Goal: Transaction & Acquisition: Book appointment/travel/reservation

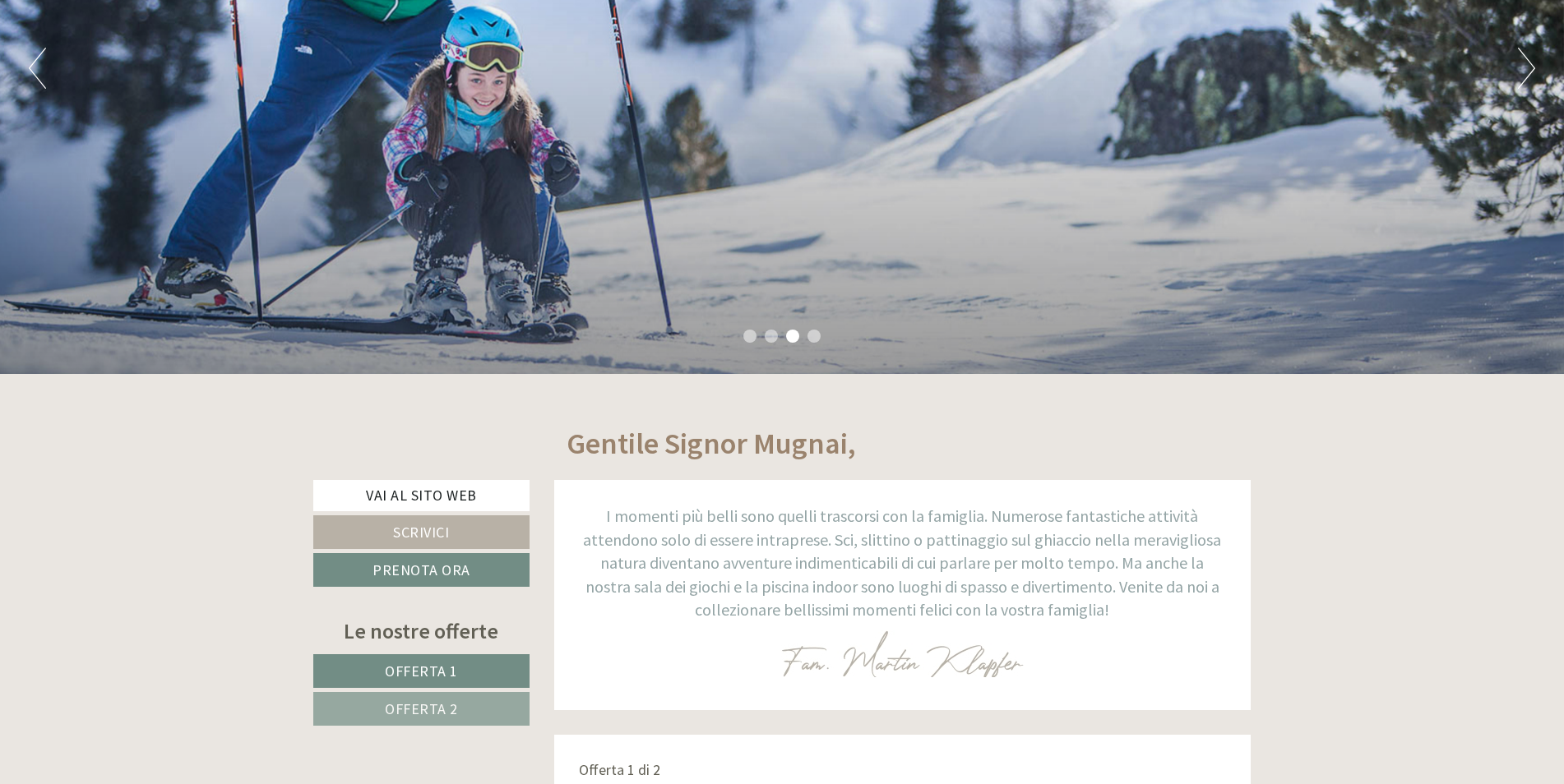
scroll to position [411, 0]
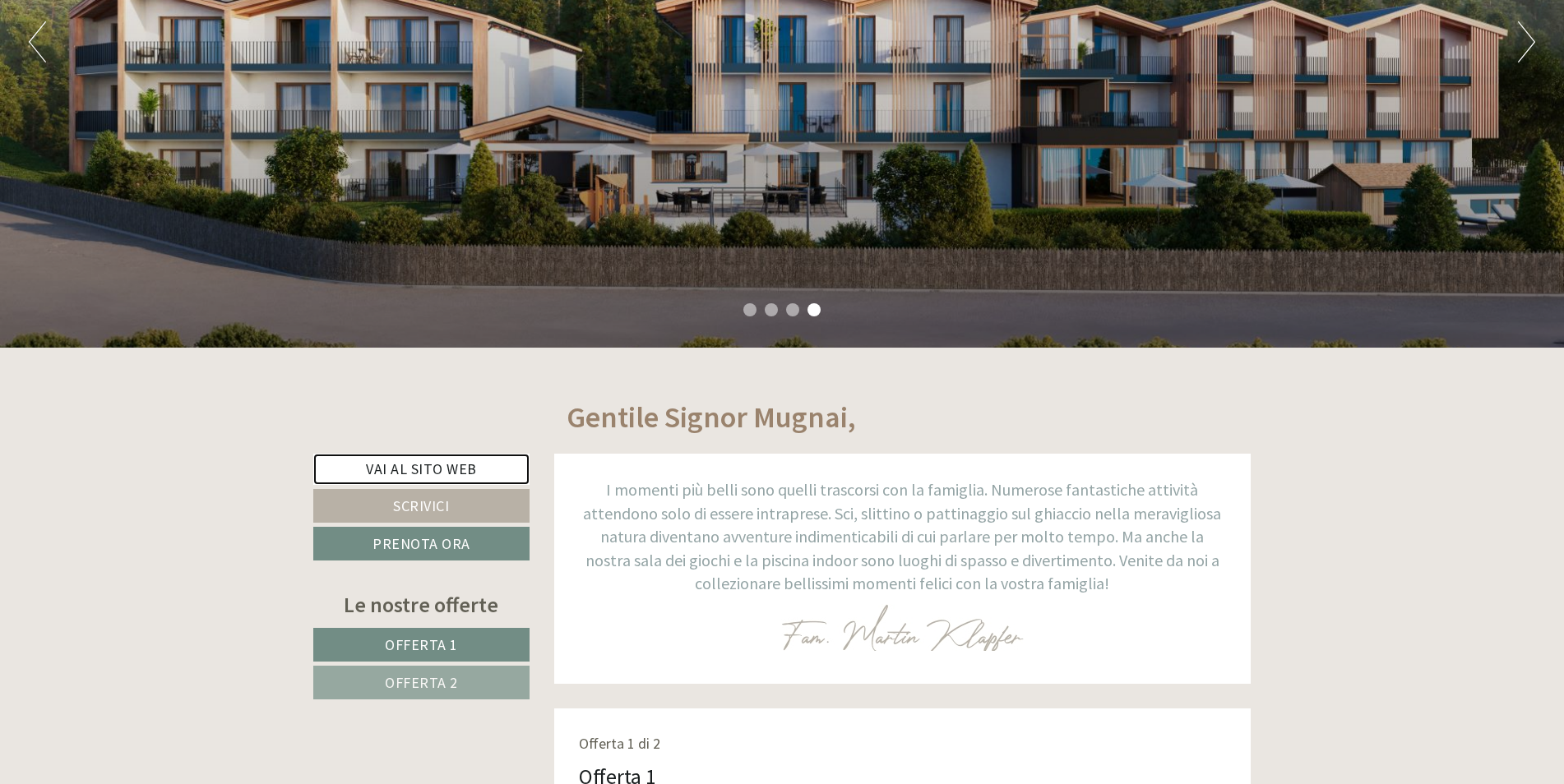
click at [407, 464] on link "Vai al sito web" at bounding box center [421, 469] width 216 height 32
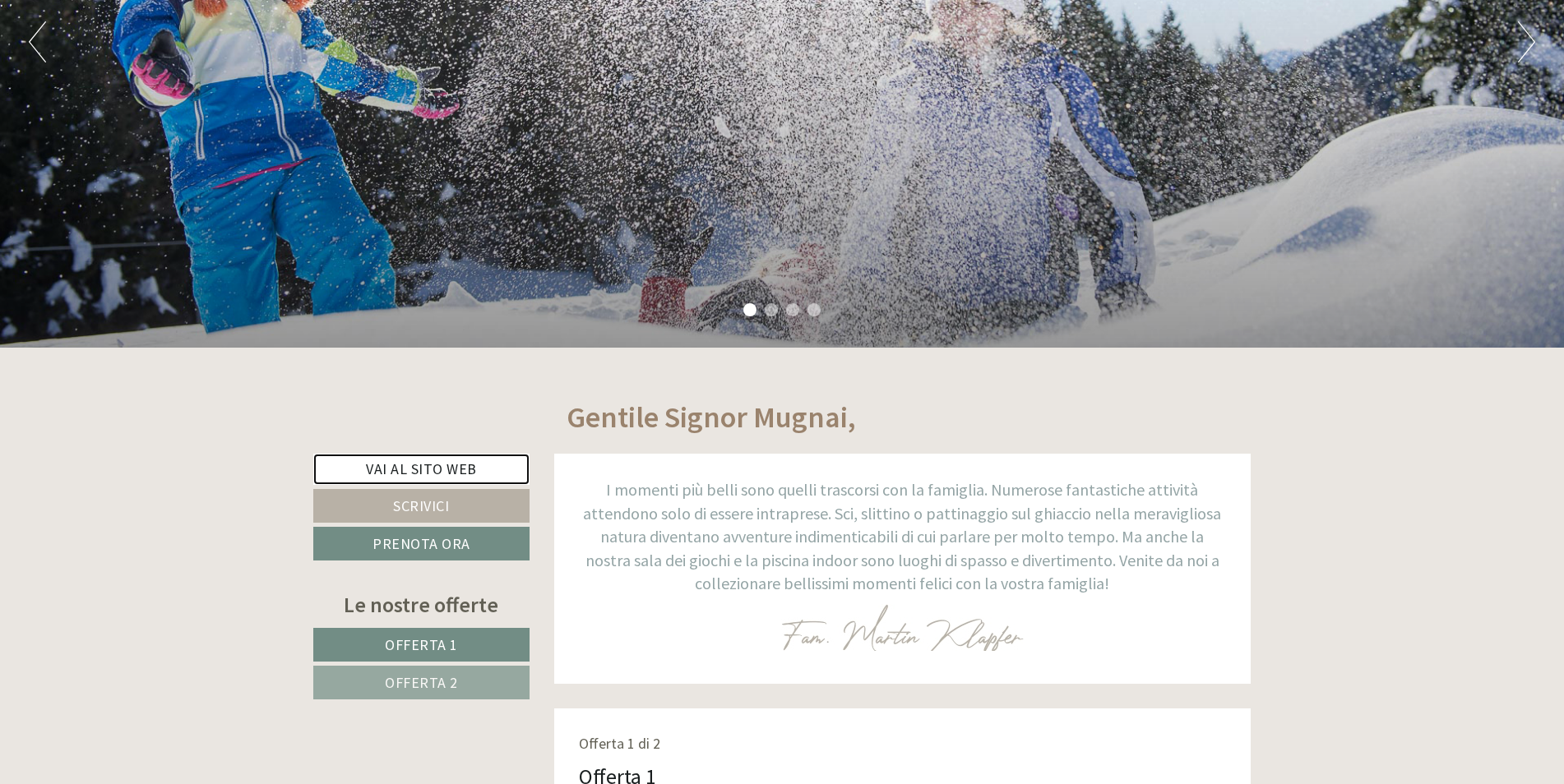
click at [432, 466] on link "Vai al sito web" at bounding box center [421, 469] width 216 height 32
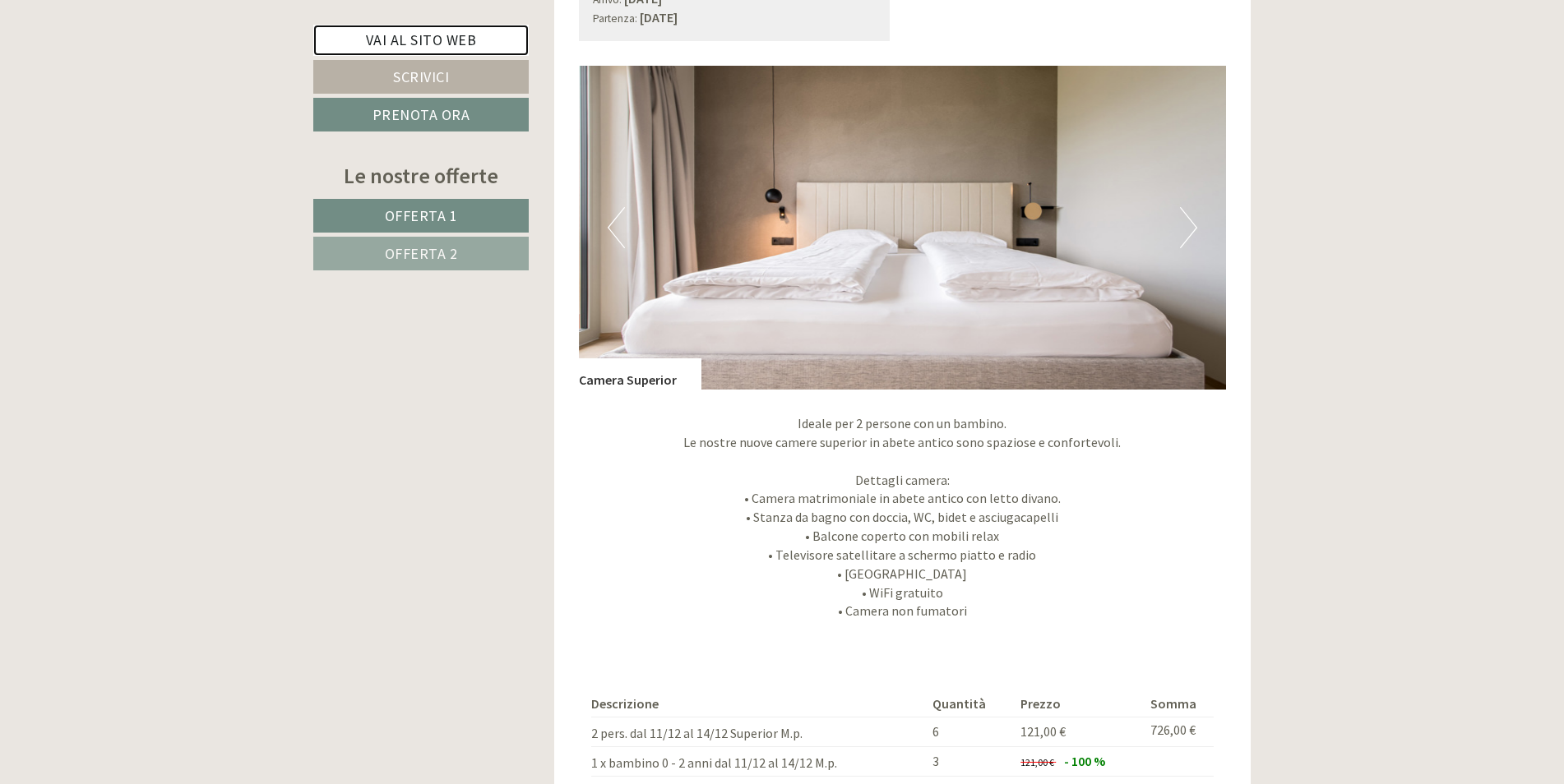
scroll to position [2548, 0]
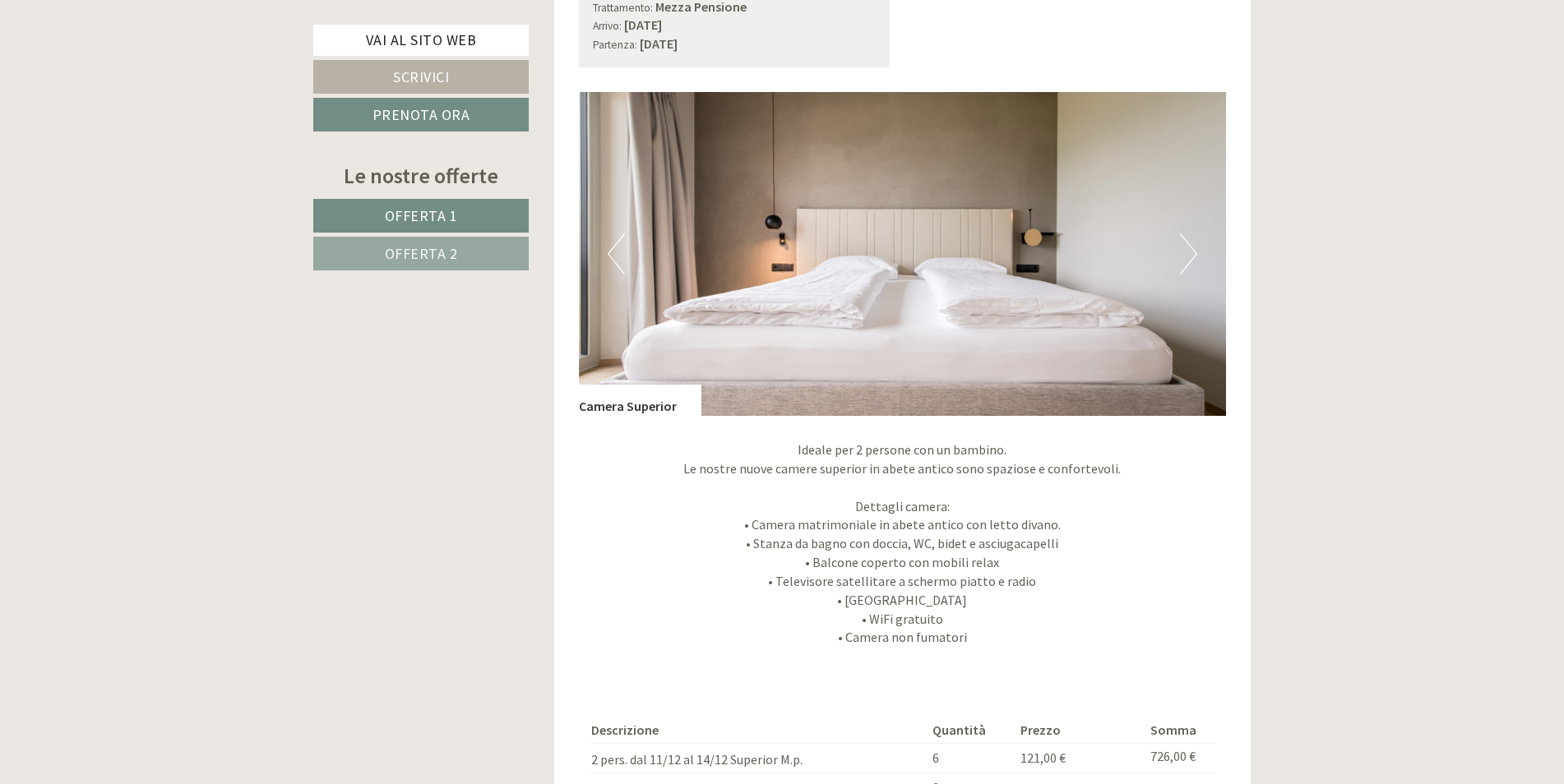
click at [1190, 260] on button "Next" at bounding box center [1189, 254] width 18 height 41
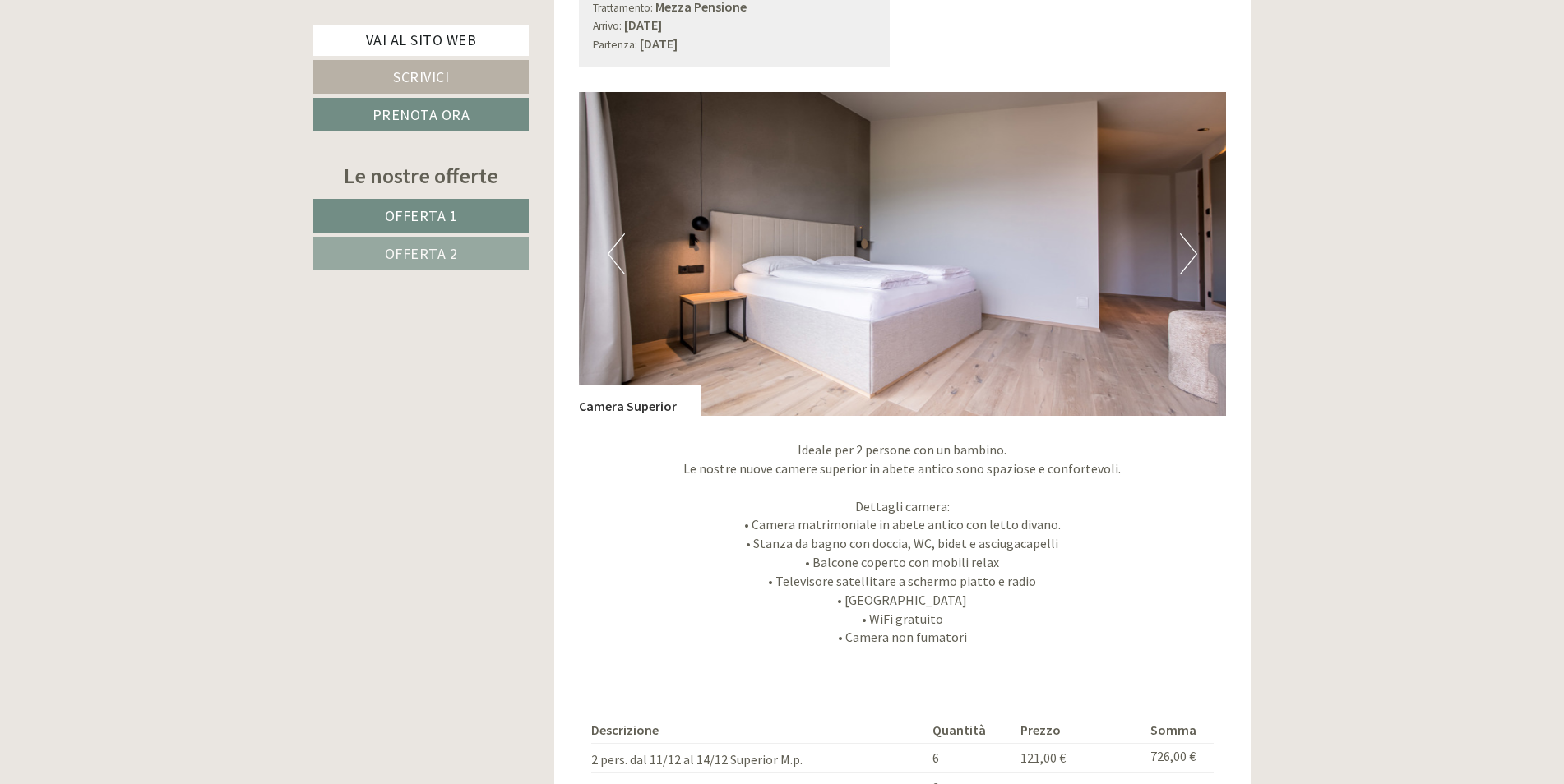
click at [1187, 262] on button "Next" at bounding box center [1189, 254] width 18 height 41
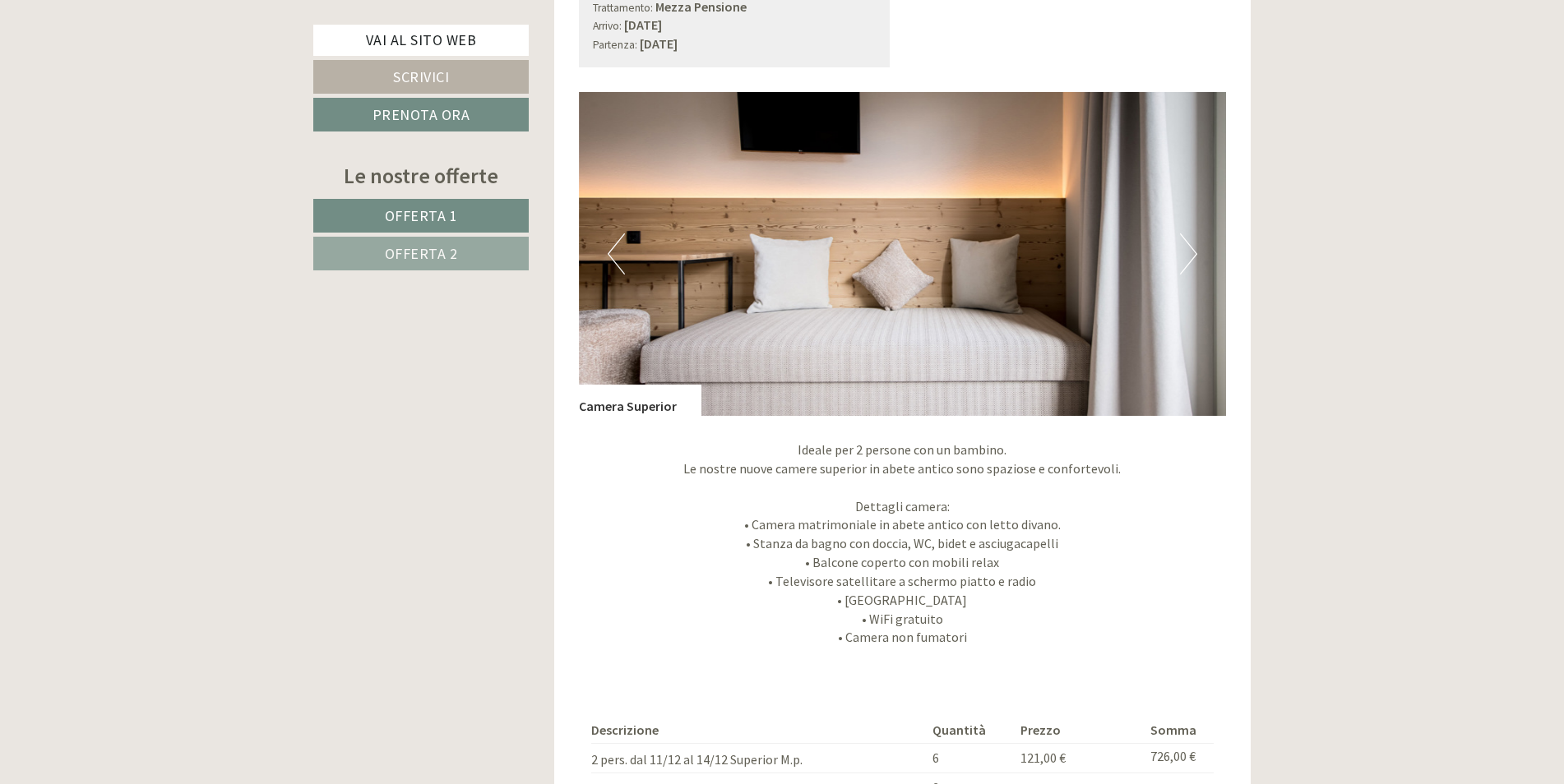
click at [1187, 262] on button "Next" at bounding box center [1189, 254] width 18 height 41
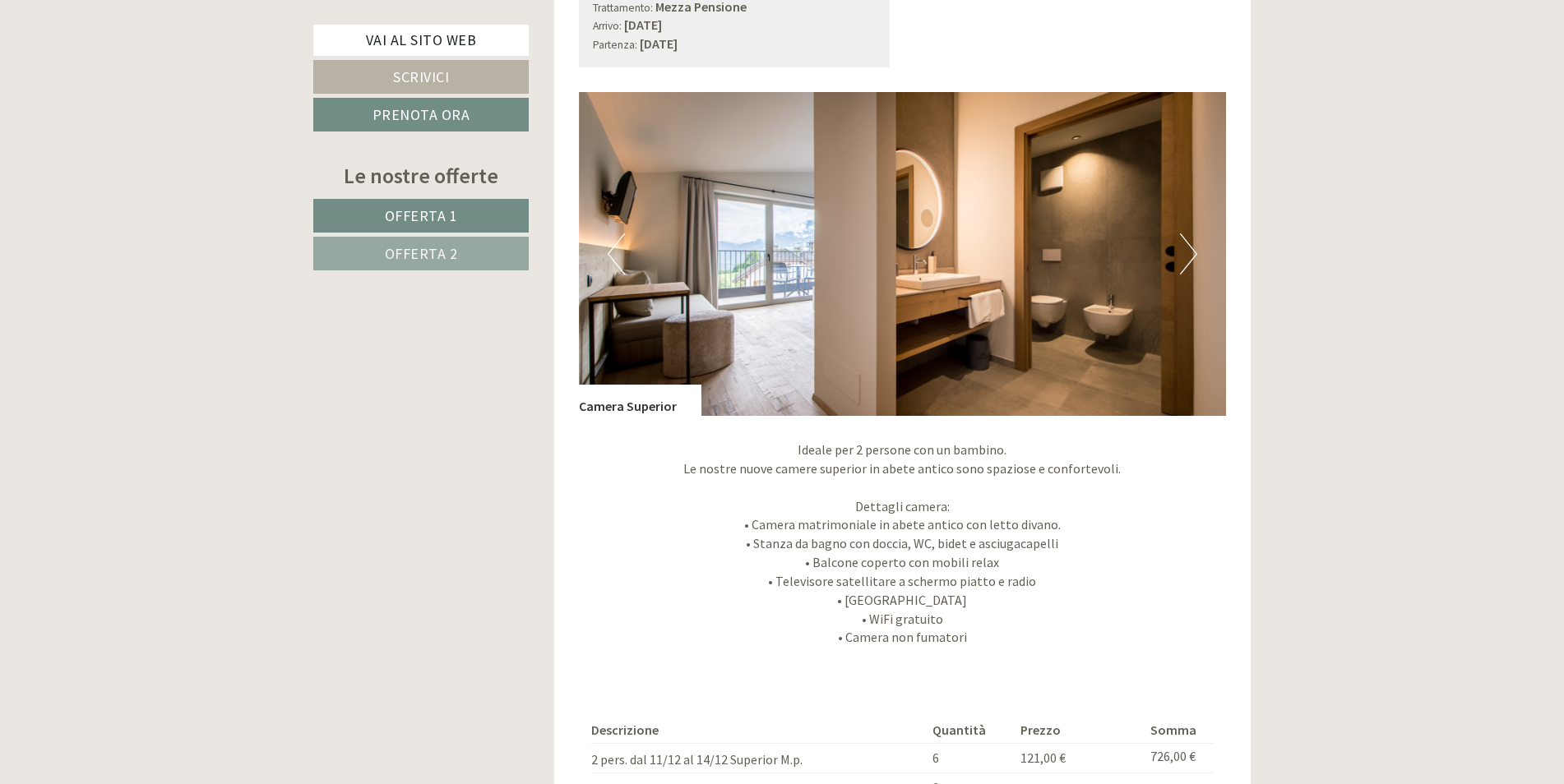
click at [1187, 262] on button "Next" at bounding box center [1189, 254] width 18 height 41
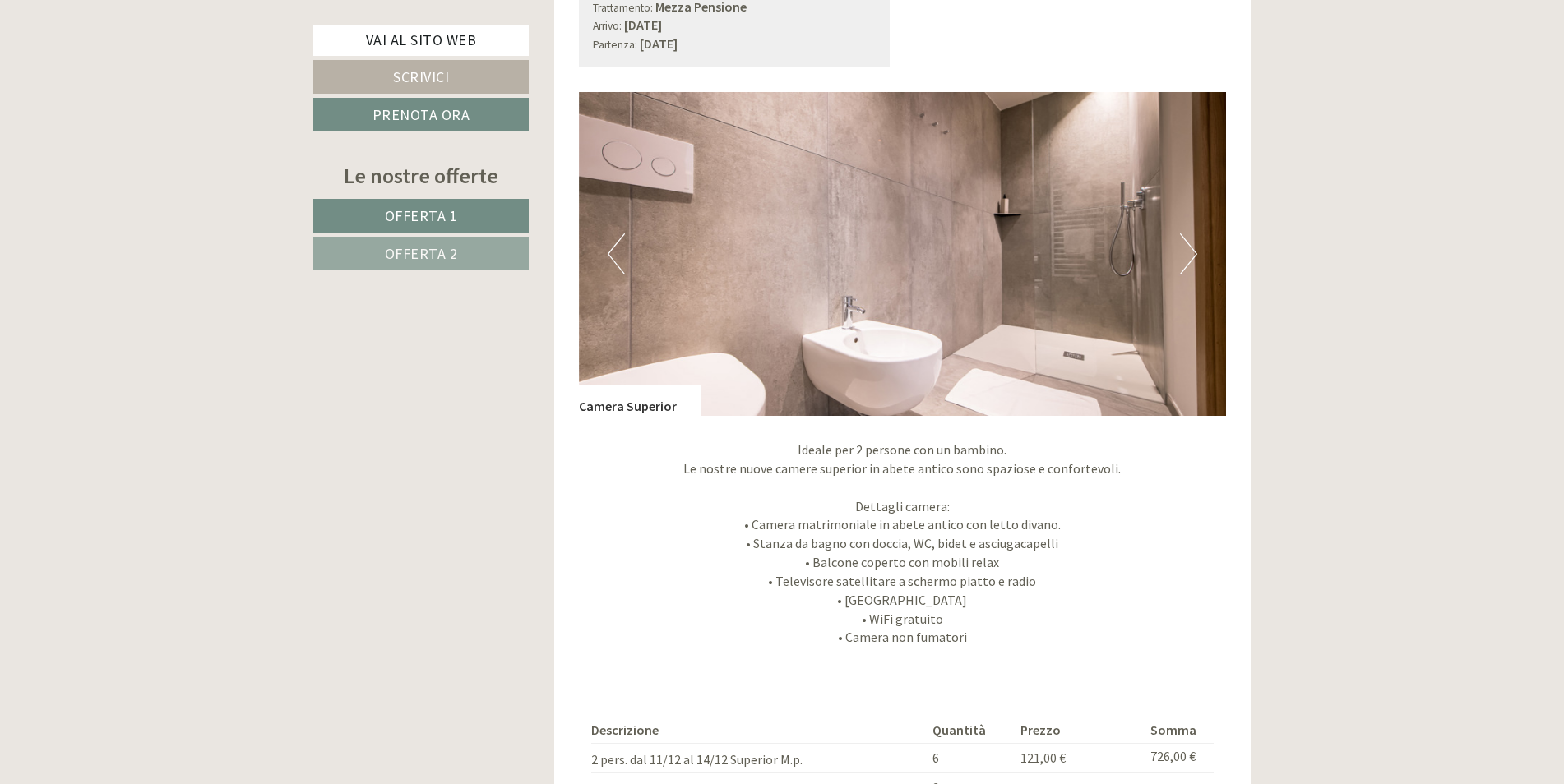
click at [1187, 262] on button "Next" at bounding box center [1189, 254] width 18 height 41
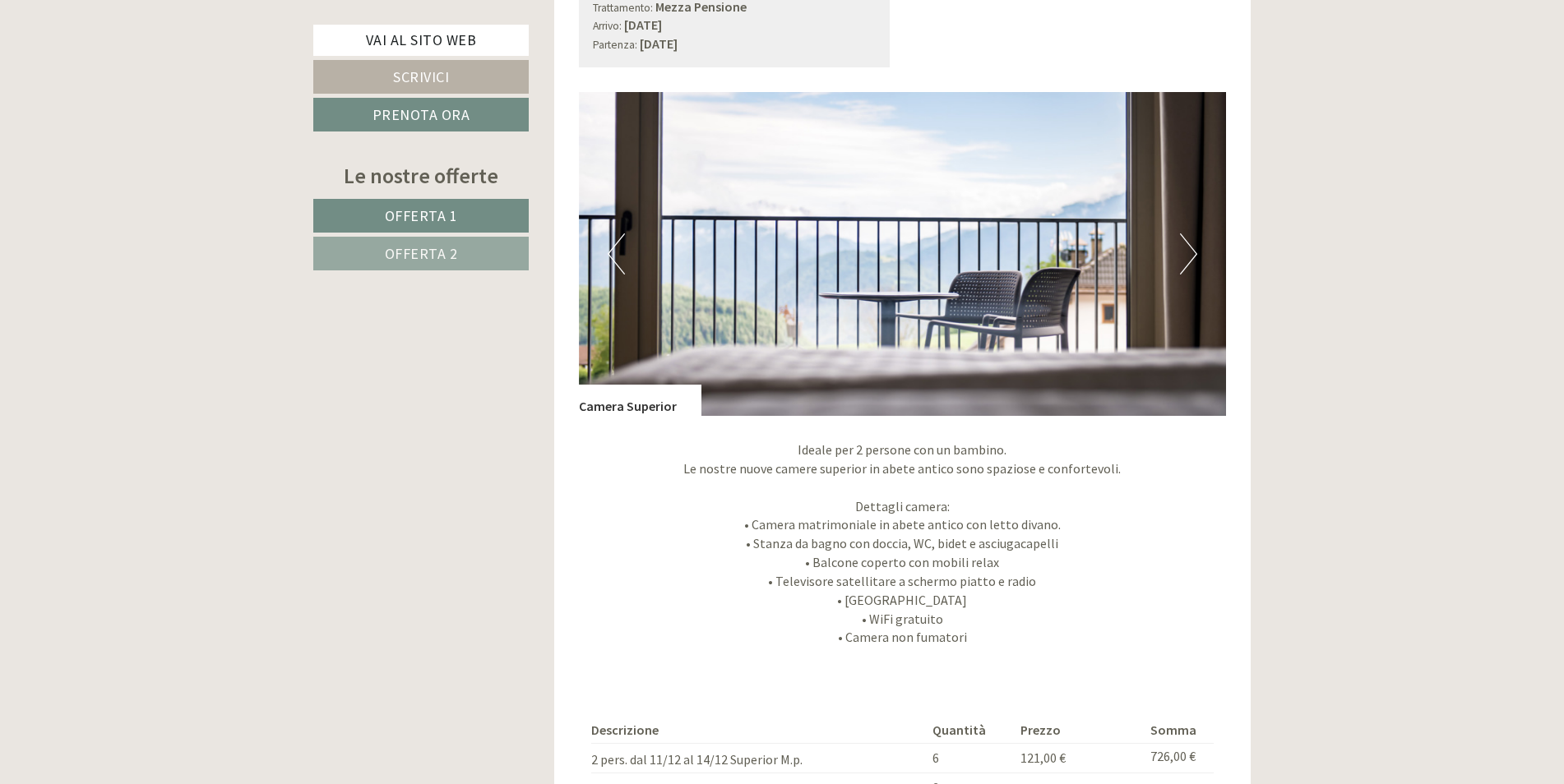
click at [1187, 263] on button "Next" at bounding box center [1189, 254] width 18 height 41
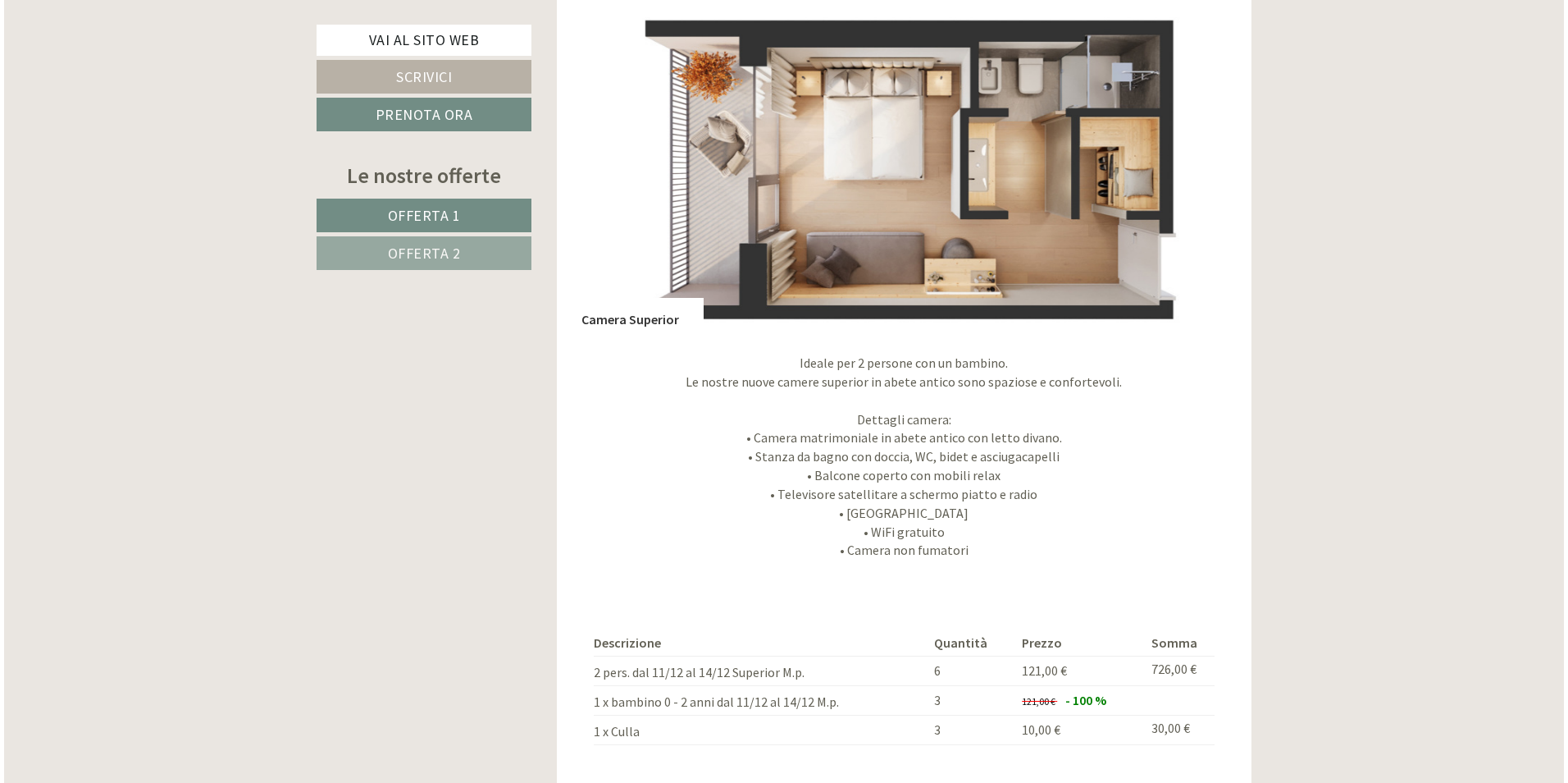
scroll to position [2873, 0]
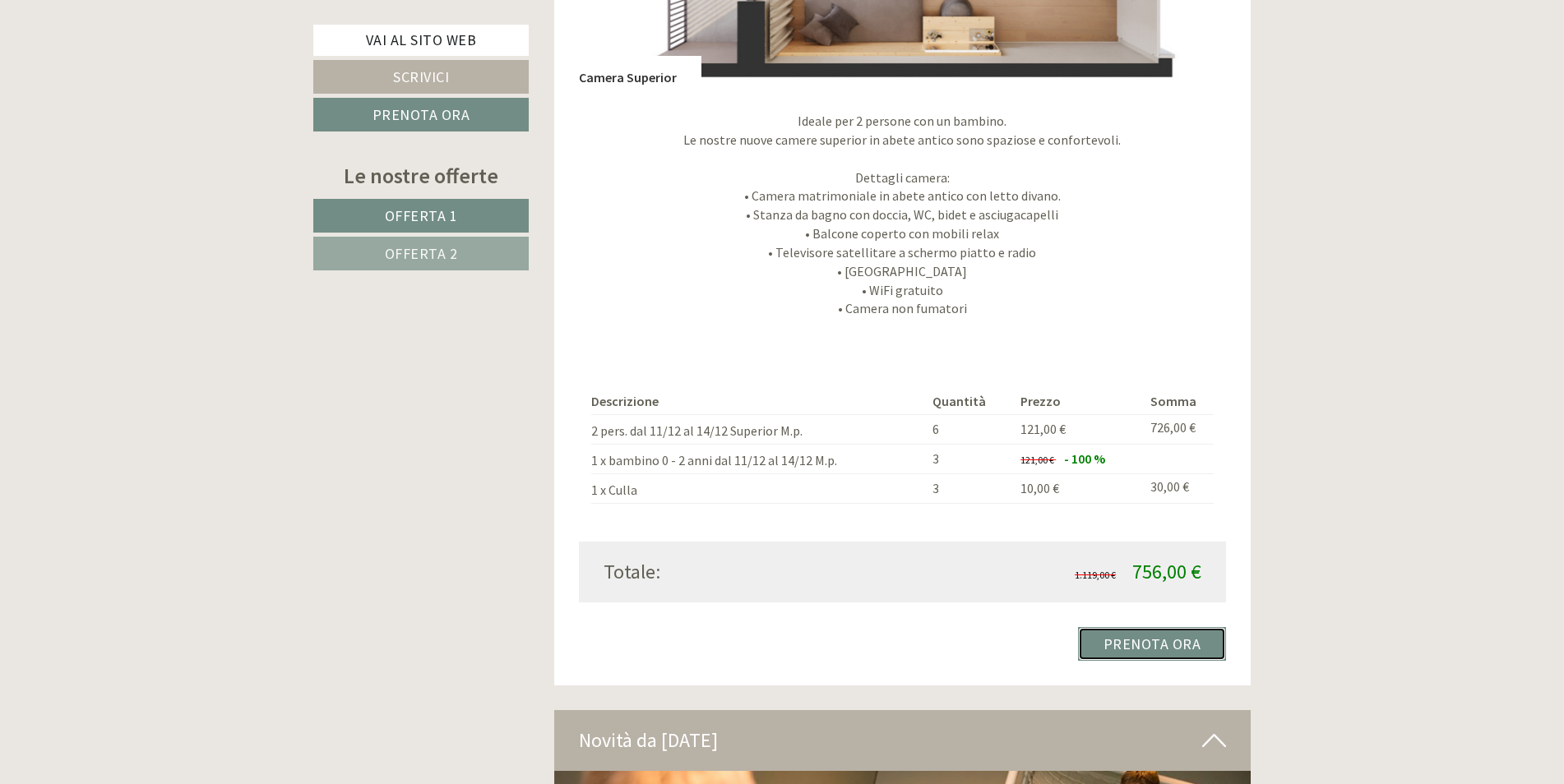
click at [1141, 638] on link "Prenota ora" at bounding box center [1152, 643] width 149 height 34
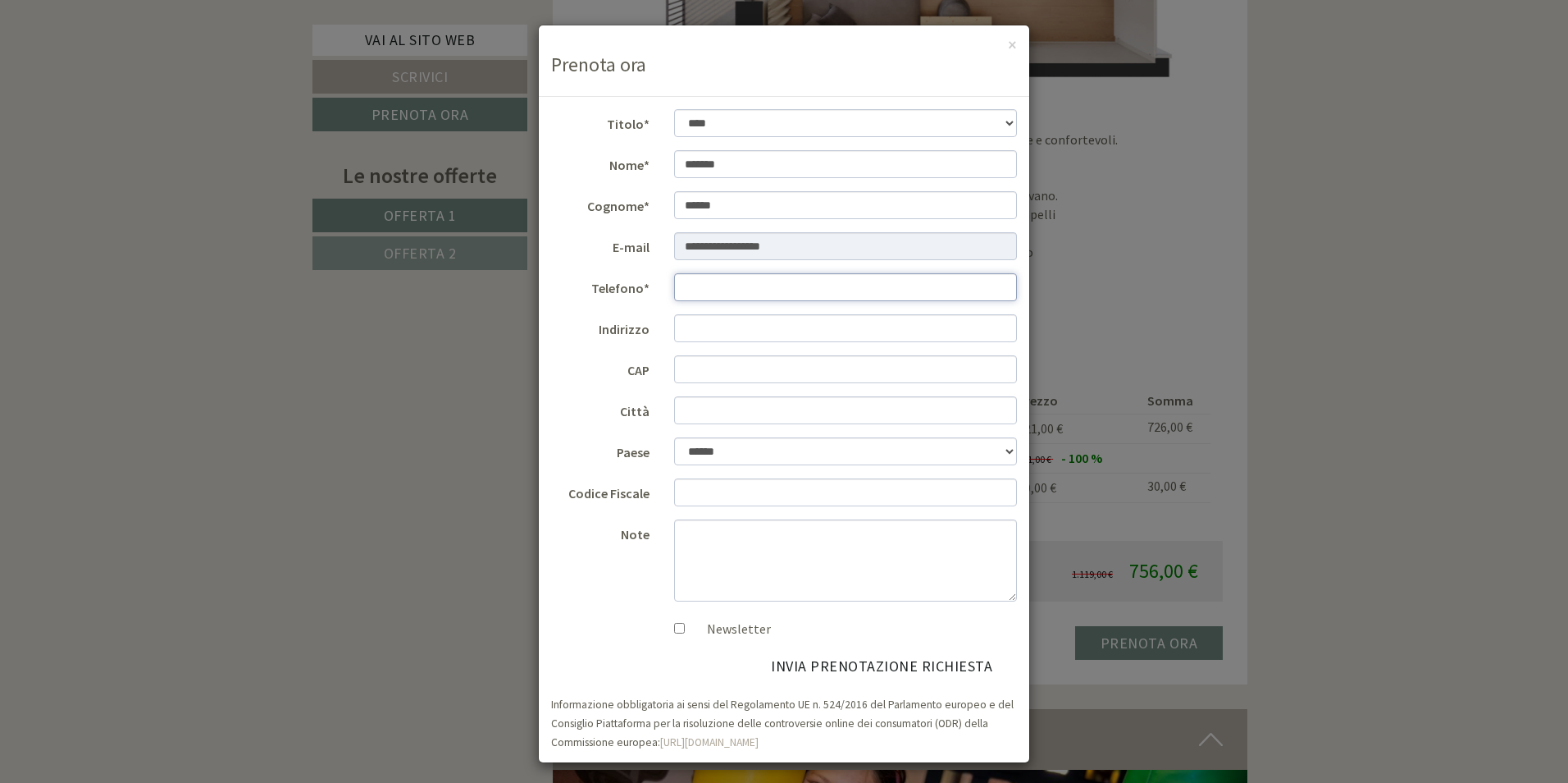
click at [720, 297] on input "Telefono*" at bounding box center [846, 287] width 344 height 28
type input "**********"
type input "*****"
type input "******"
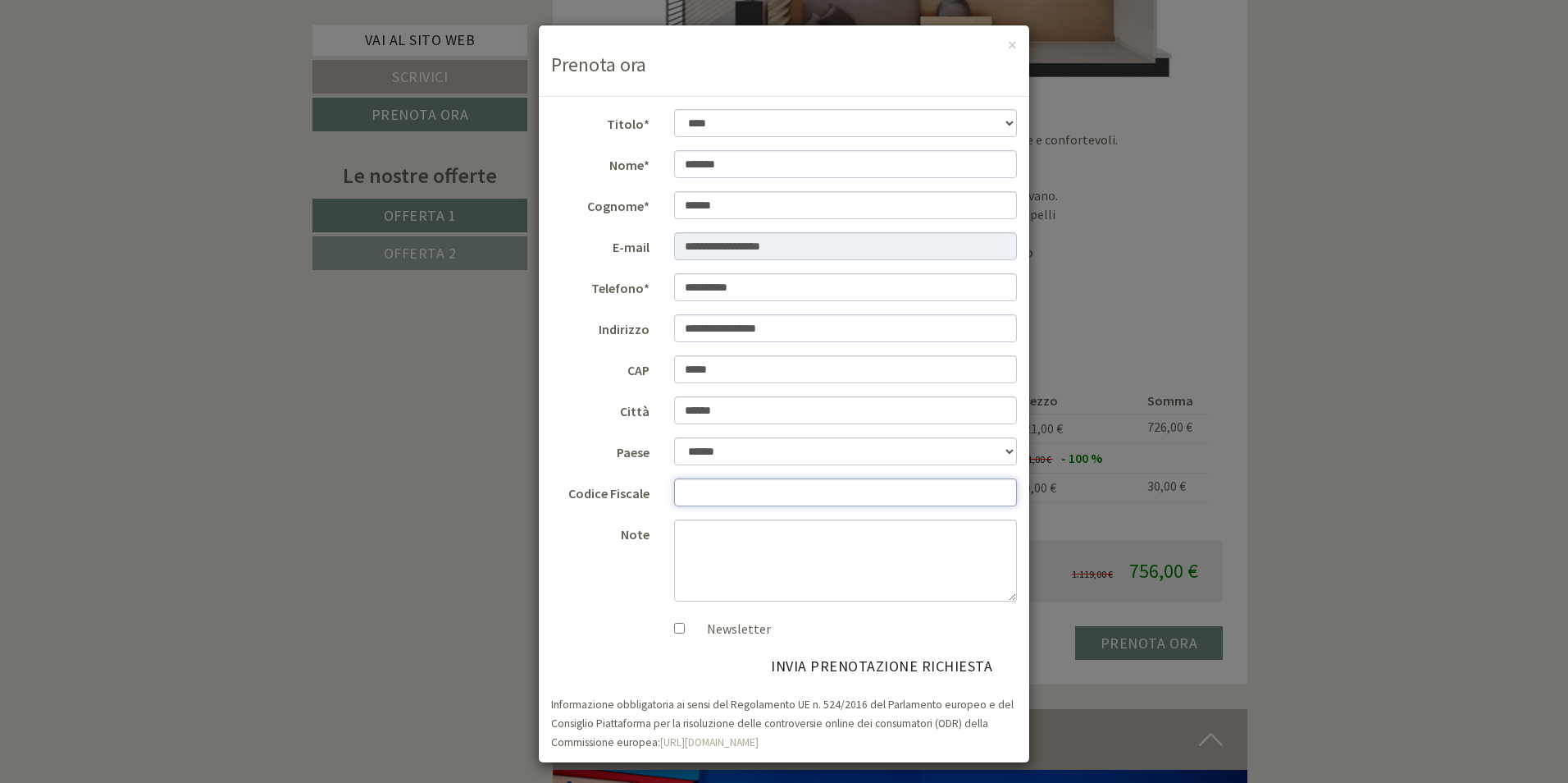
click at [709, 490] on input "Codice Fiscale" at bounding box center [846, 493] width 344 height 28
type input "*"
type input "**********"
click at [702, 538] on textarea "Note" at bounding box center [846, 561] width 344 height 82
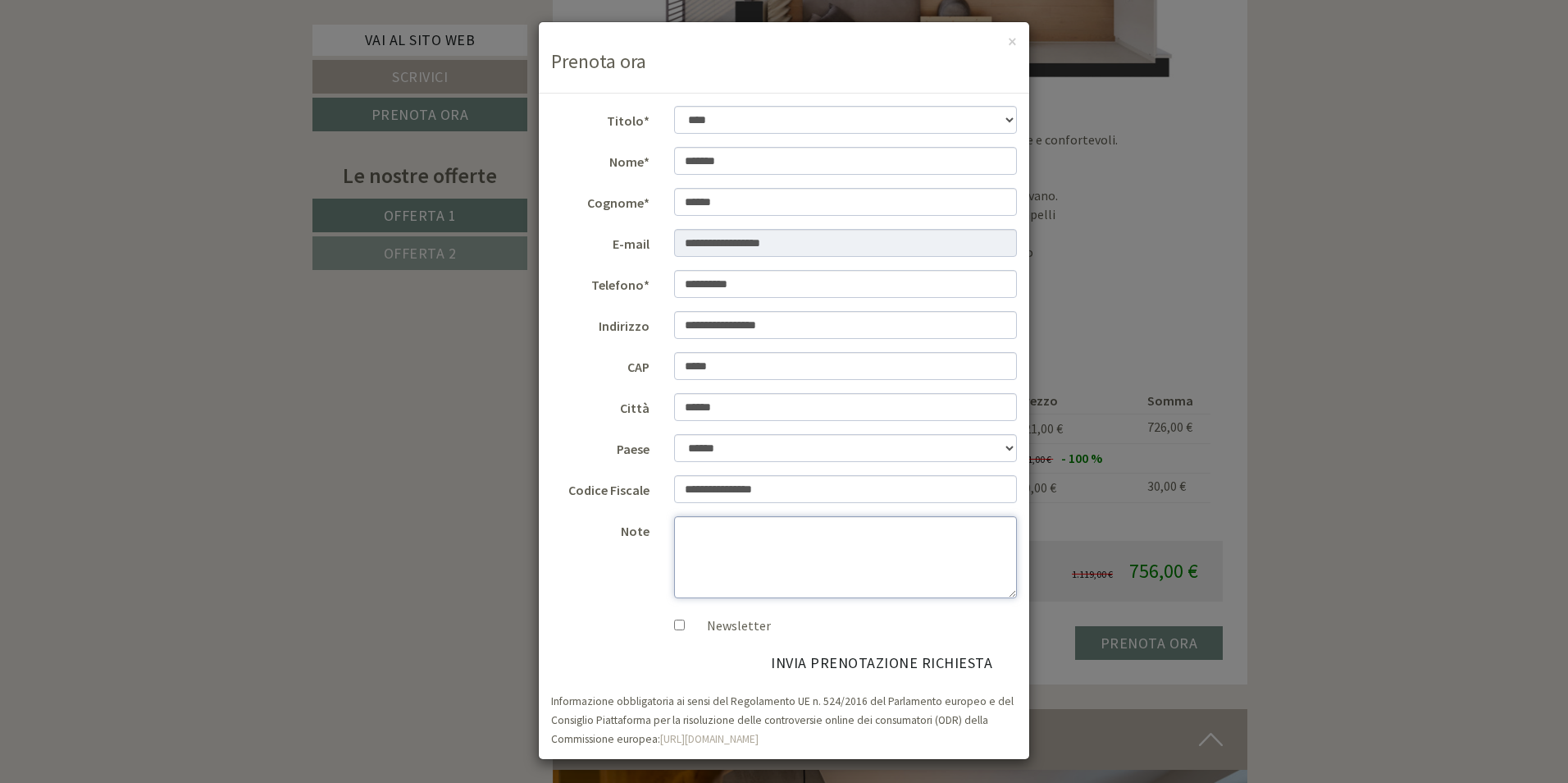
scroll to position [5, 0]
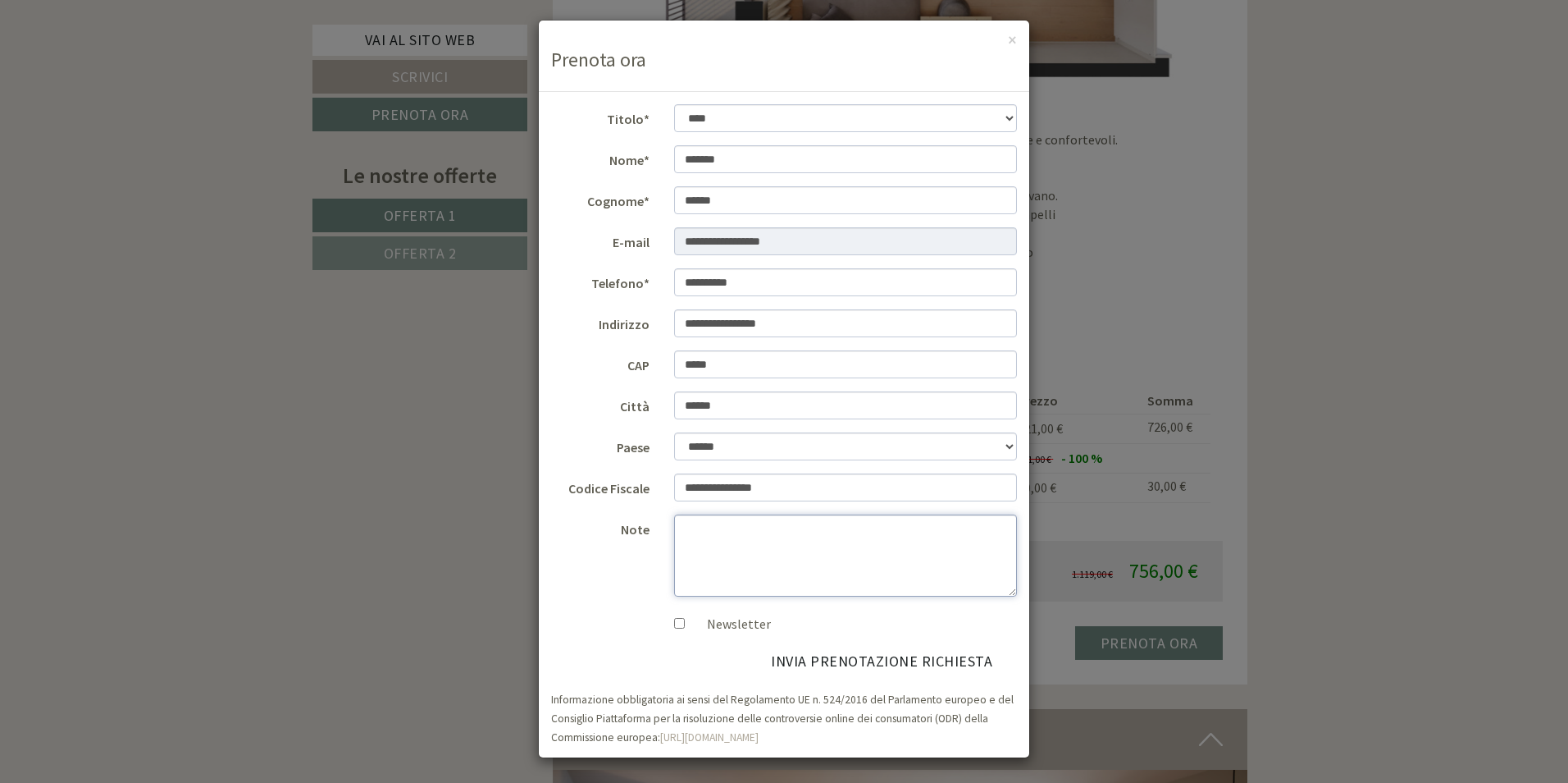
click at [702, 534] on textarea "Note" at bounding box center [846, 555] width 344 height 82
type textarea "*"
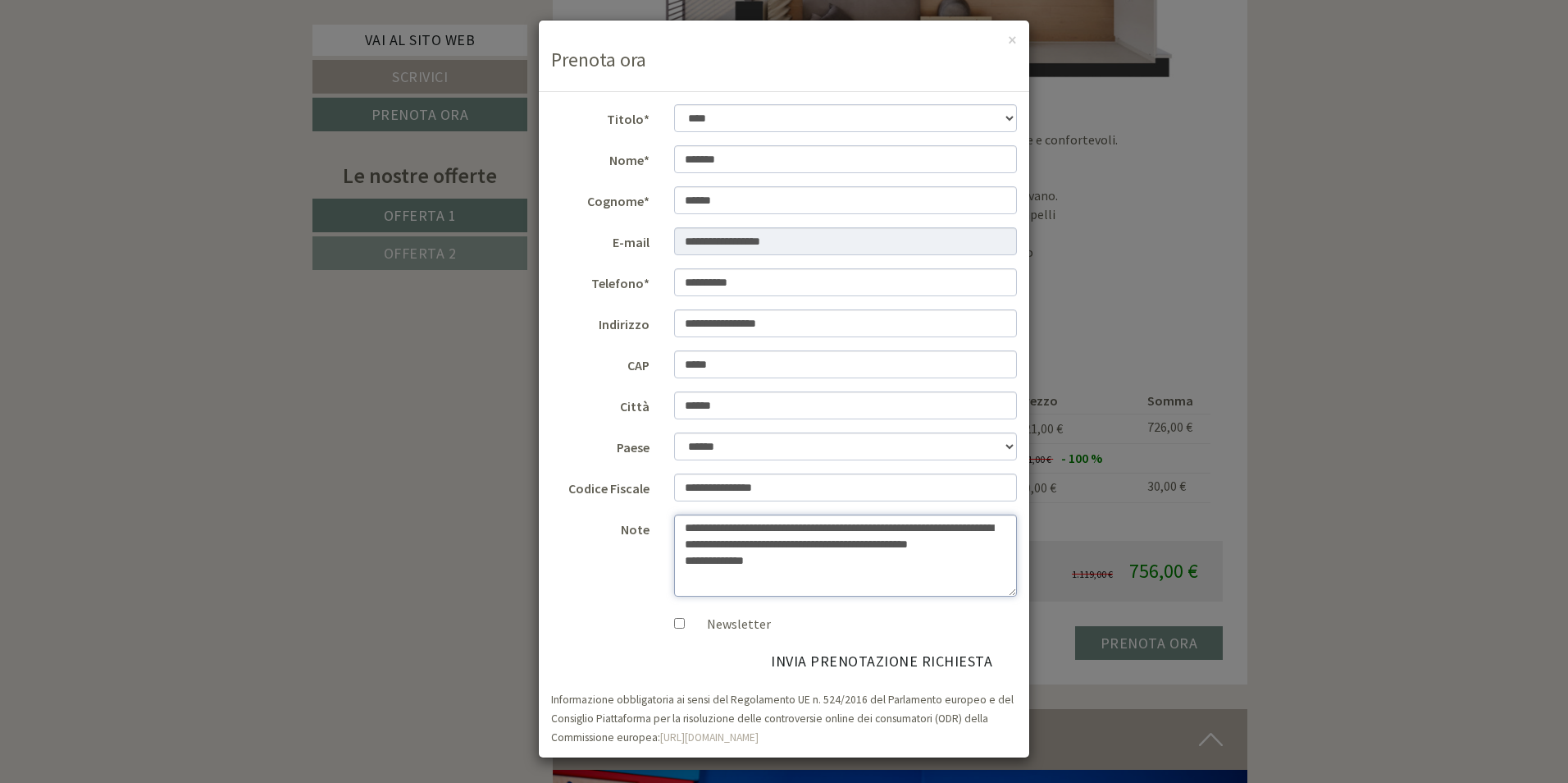
type textarea "**********"
click at [819, 661] on button "invia prenotazione richiesta" at bounding box center [881, 662] width 270 height 32
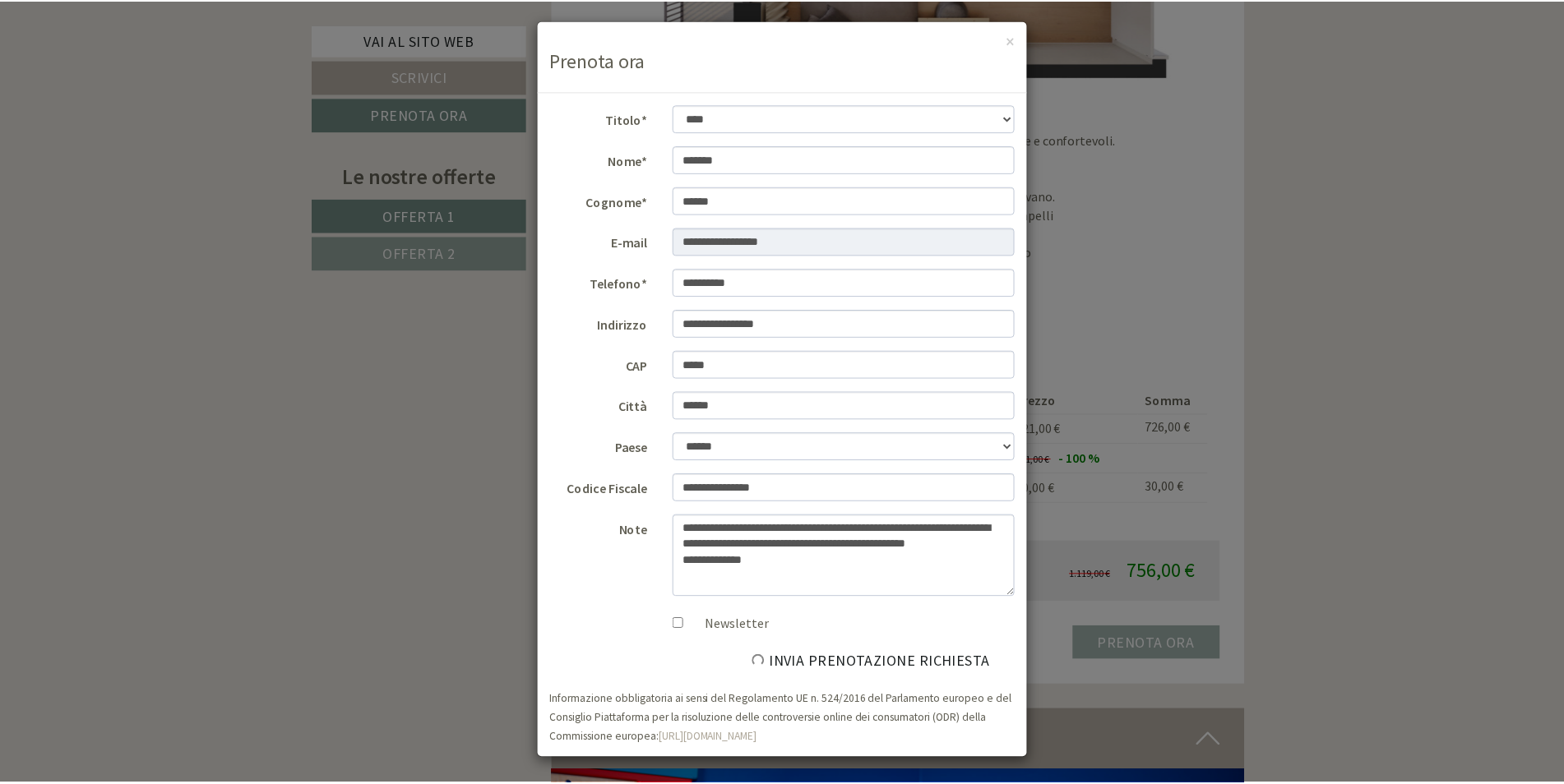
scroll to position [0, 0]
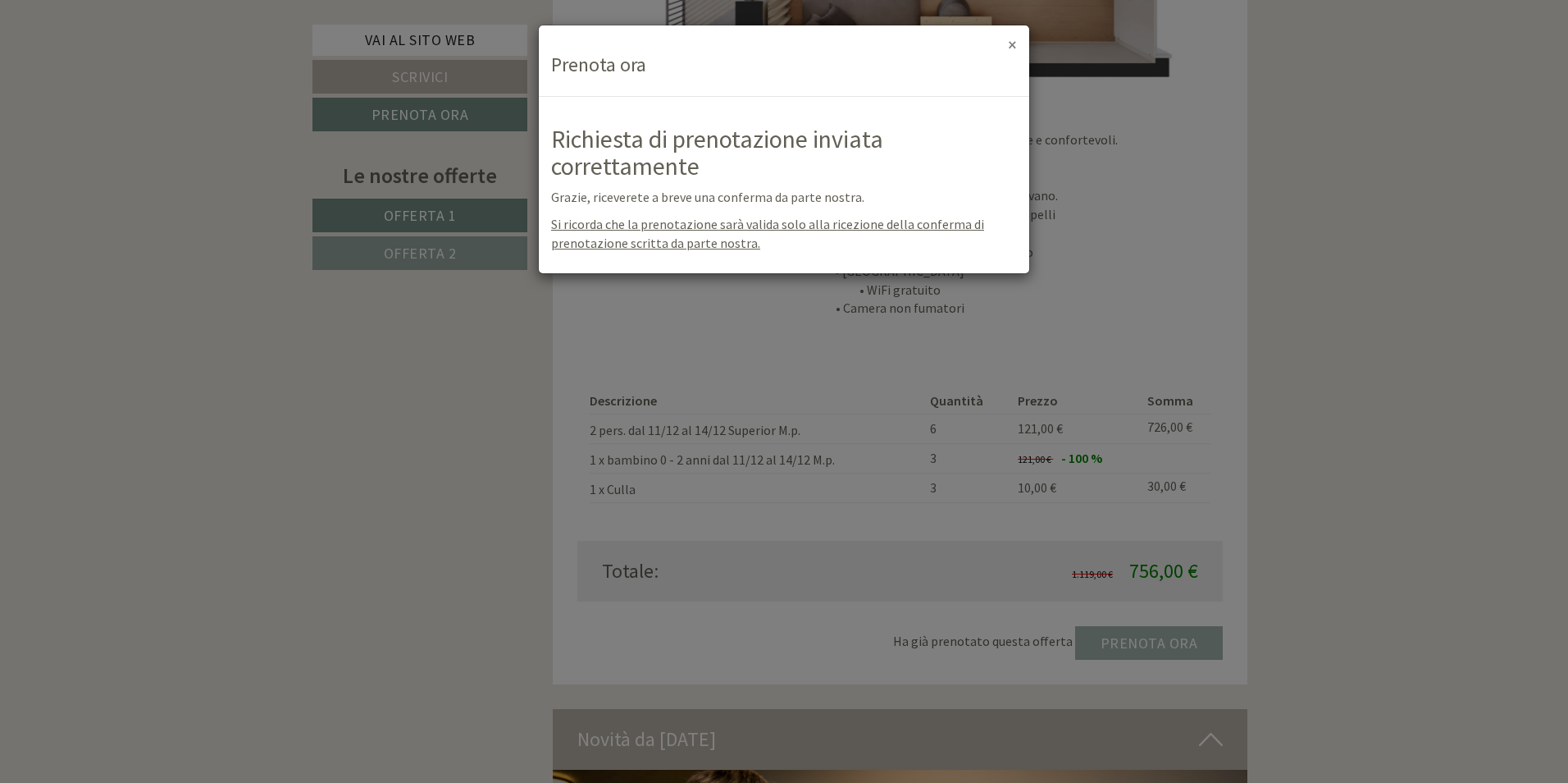
click at [1016, 44] on button "×" at bounding box center [1013, 45] width 9 height 18
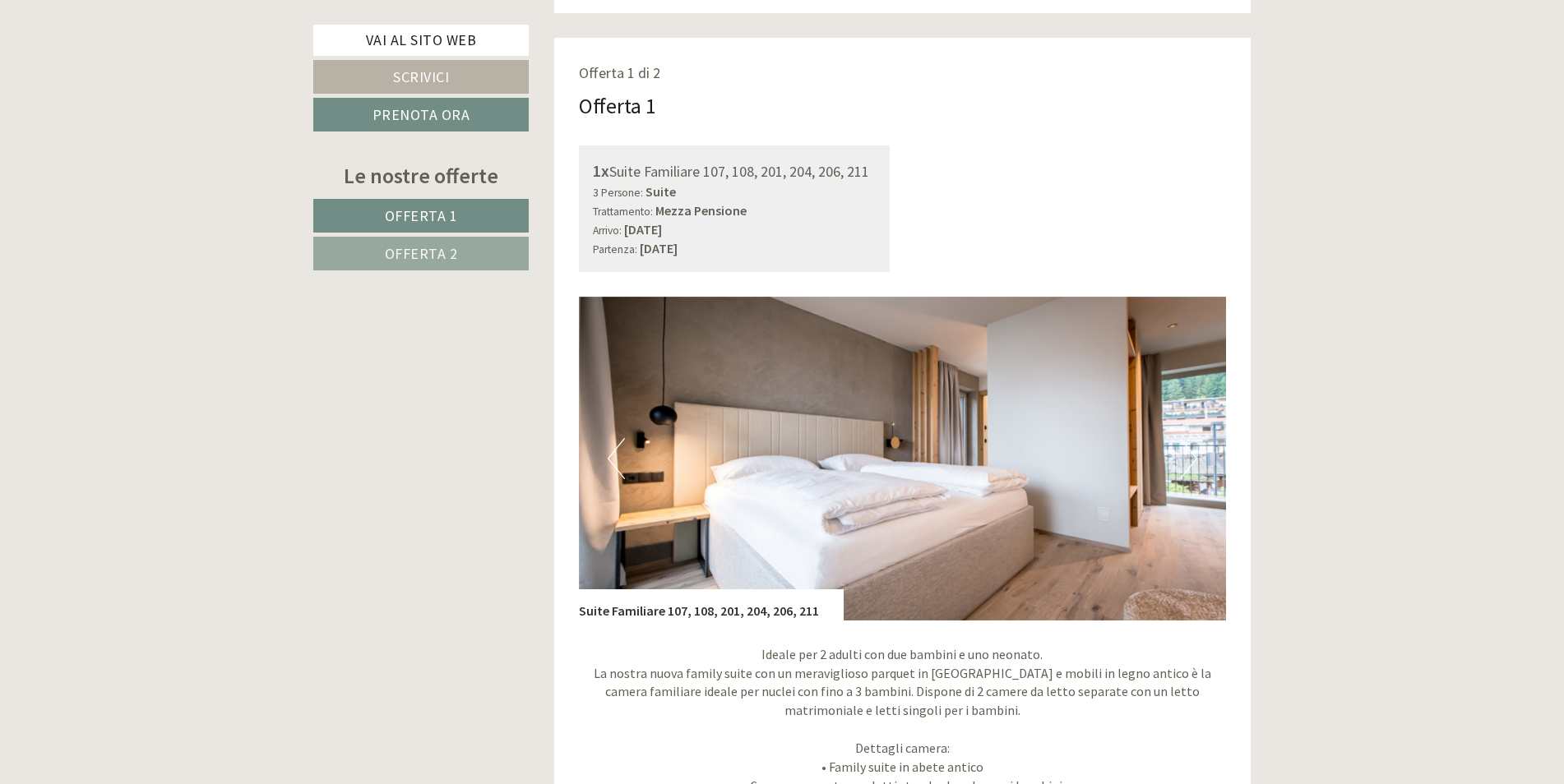
scroll to position [986, 0]
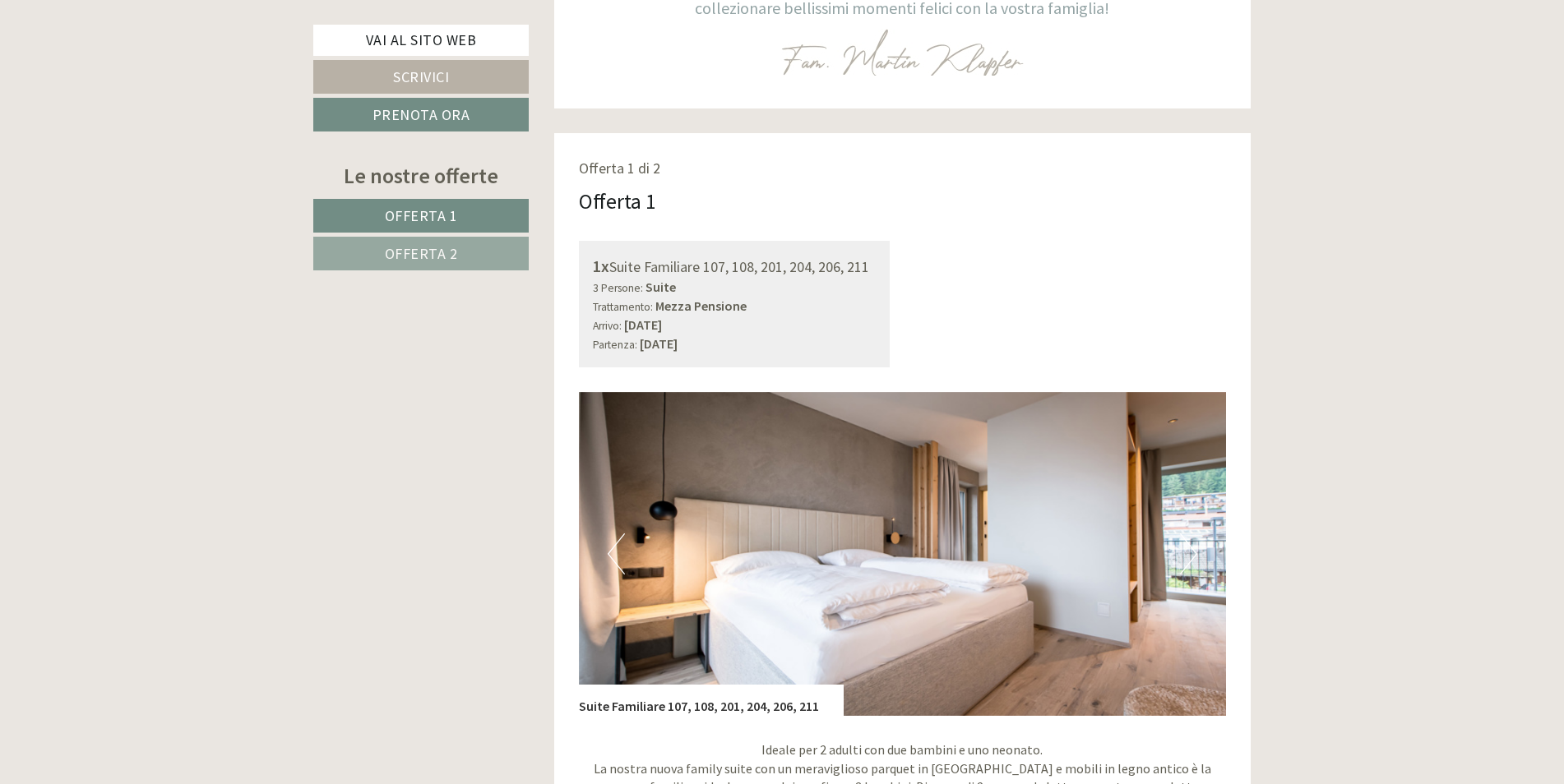
click at [1187, 559] on button "Next" at bounding box center [1189, 554] width 18 height 41
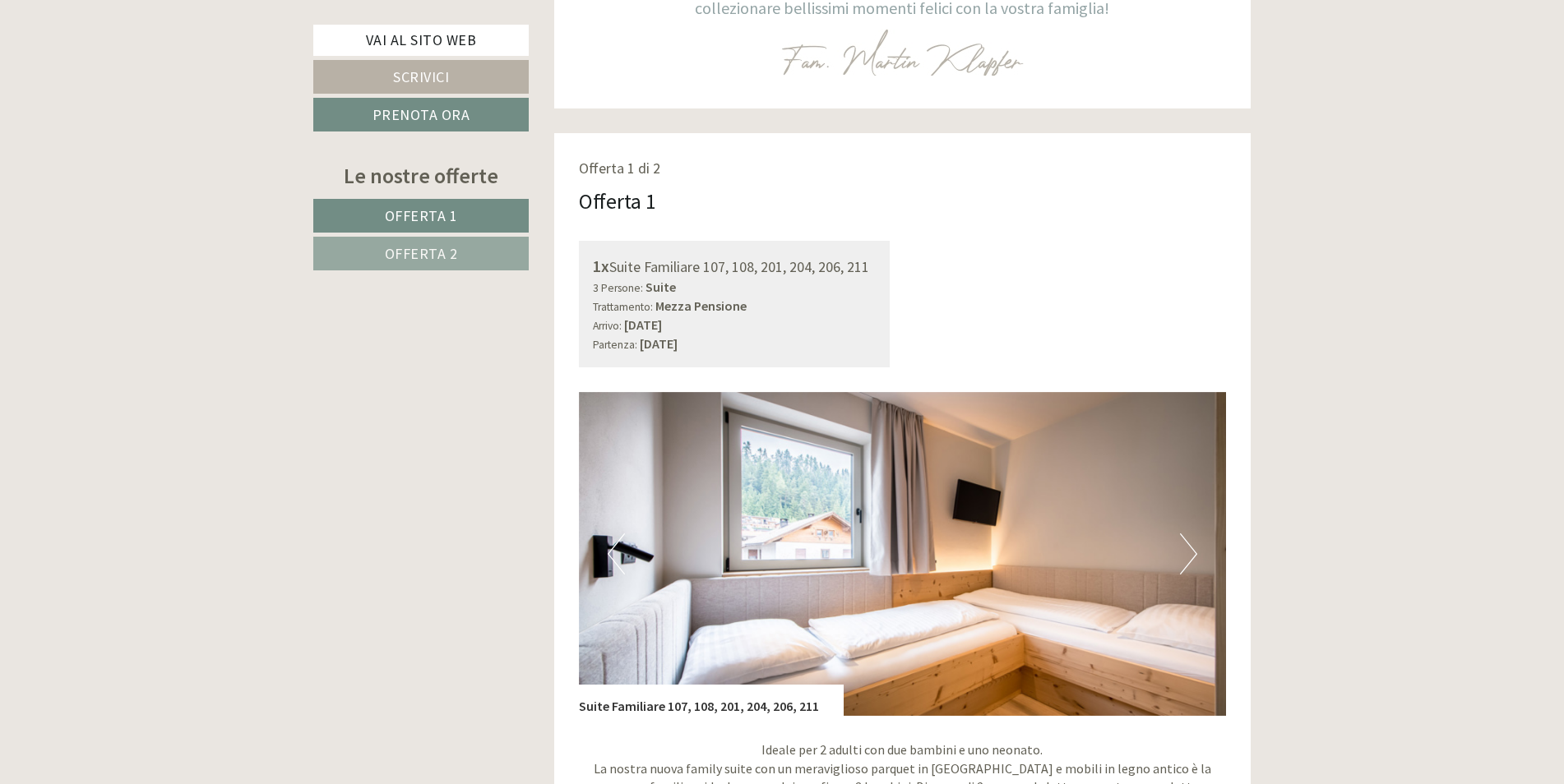
click at [1187, 559] on button "Next" at bounding box center [1189, 554] width 18 height 41
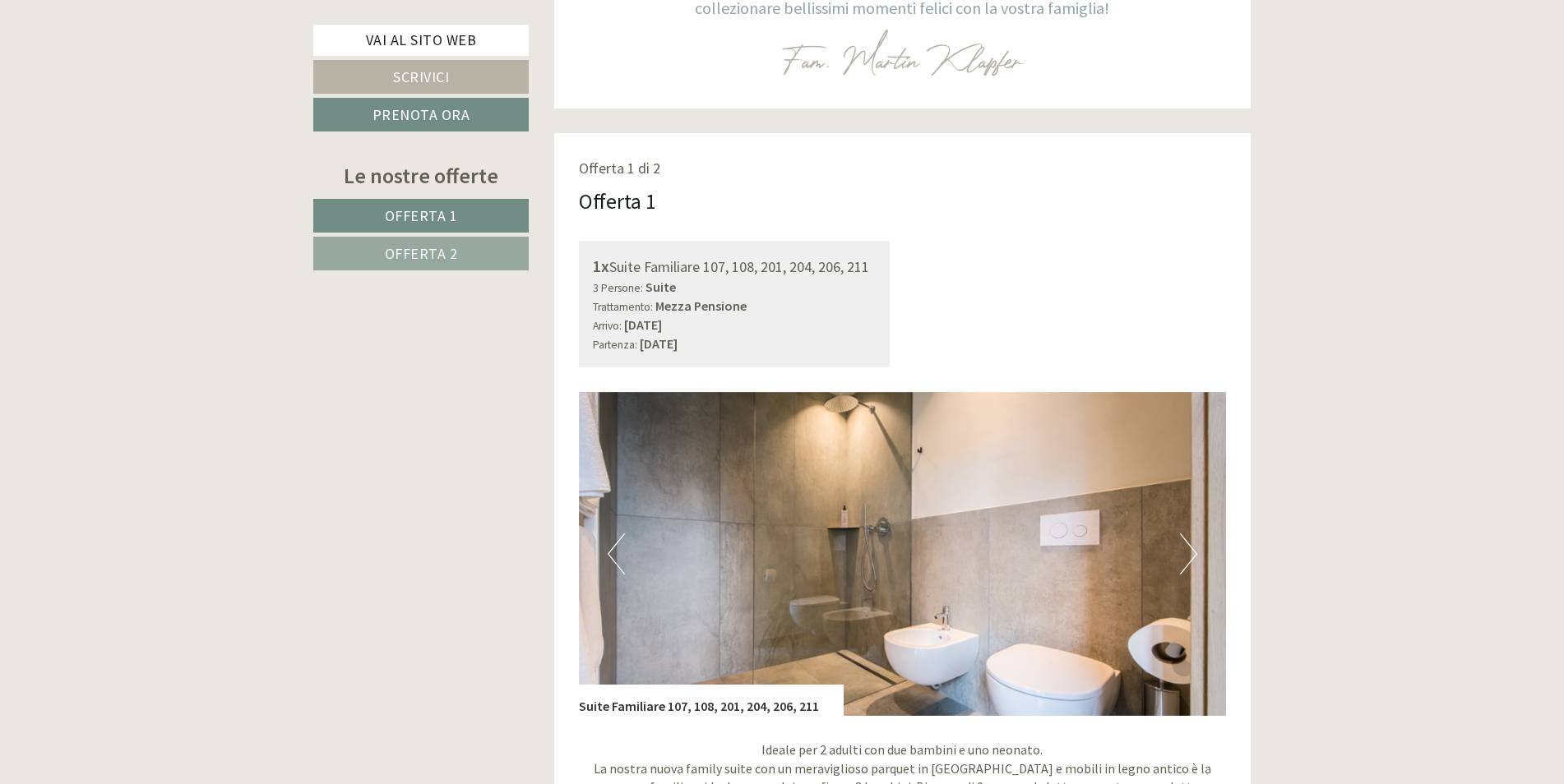
click at [1187, 559] on button "Next" at bounding box center [1189, 554] width 18 height 41
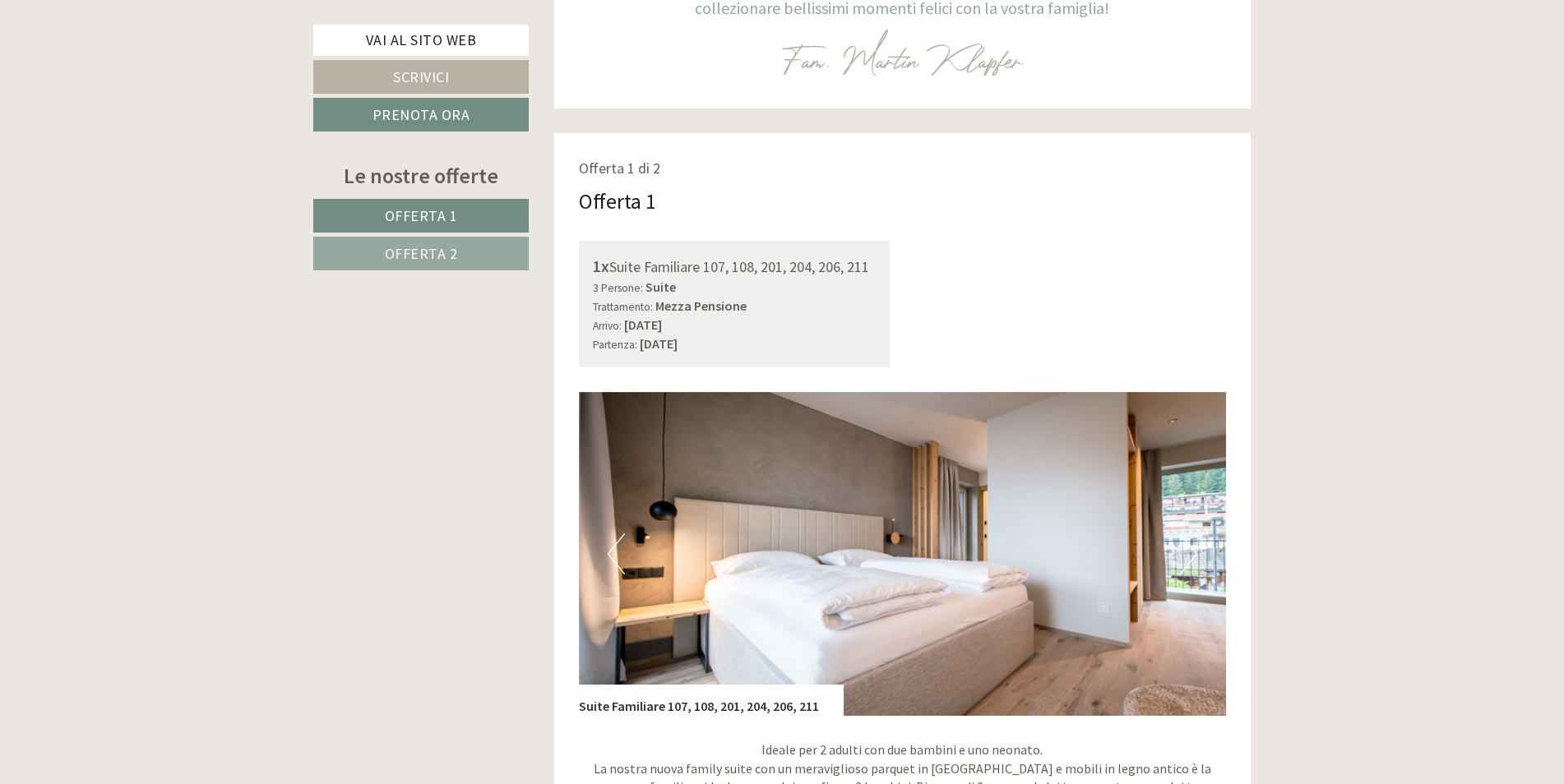
click at [1187, 559] on button "Next" at bounding box center [1189, 554] width 18 height 41
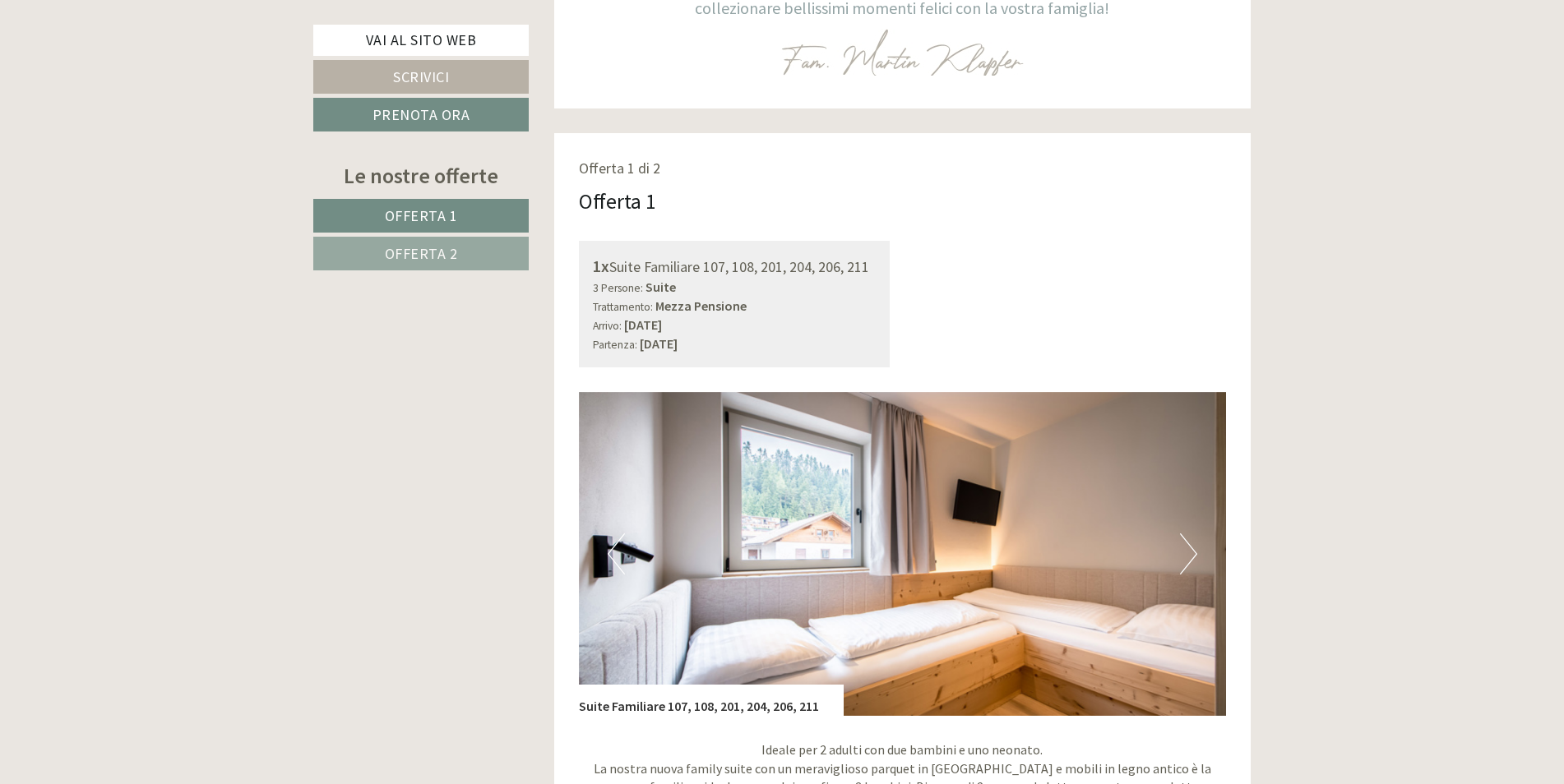
click at [1187, 559] on button "Next" at bounding box center [1189, 554] width 18 height 41
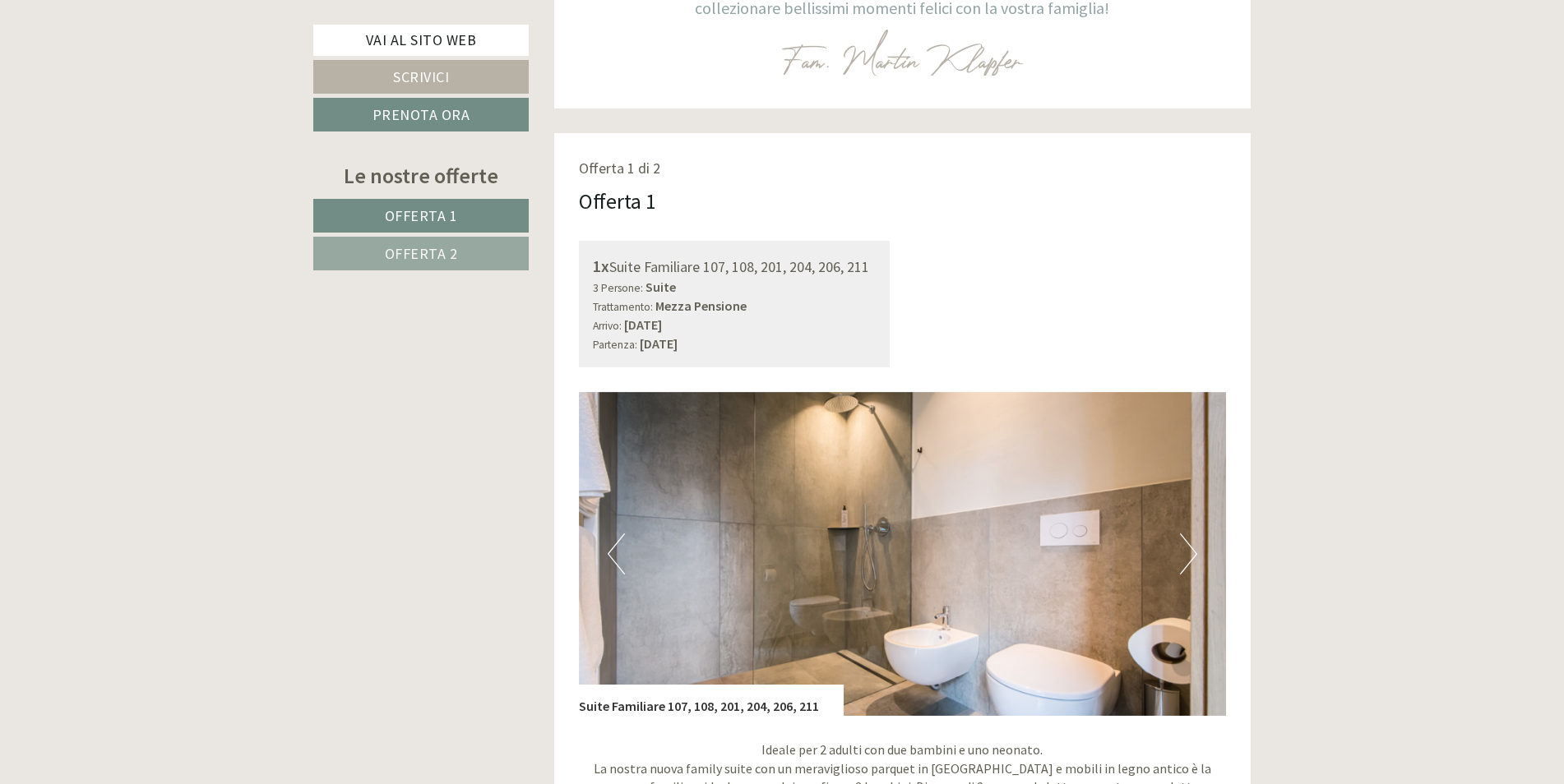
click at [1187, 559] on button "Next" at bounding box center [1189, 554] width 18 height 41
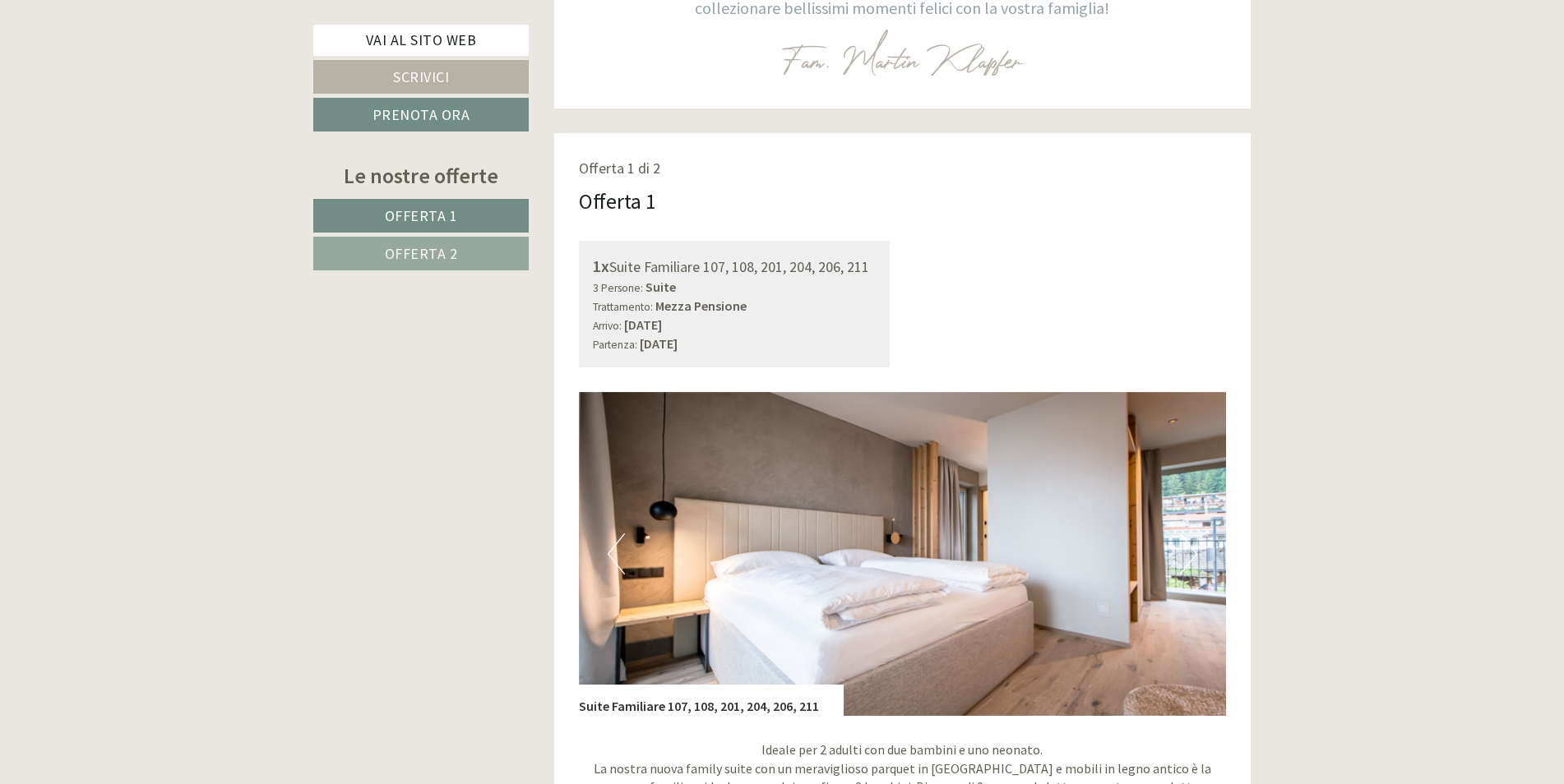
click at [1187, 559] on button "Next" at bounding box center [1189, 554] width 18 height 41
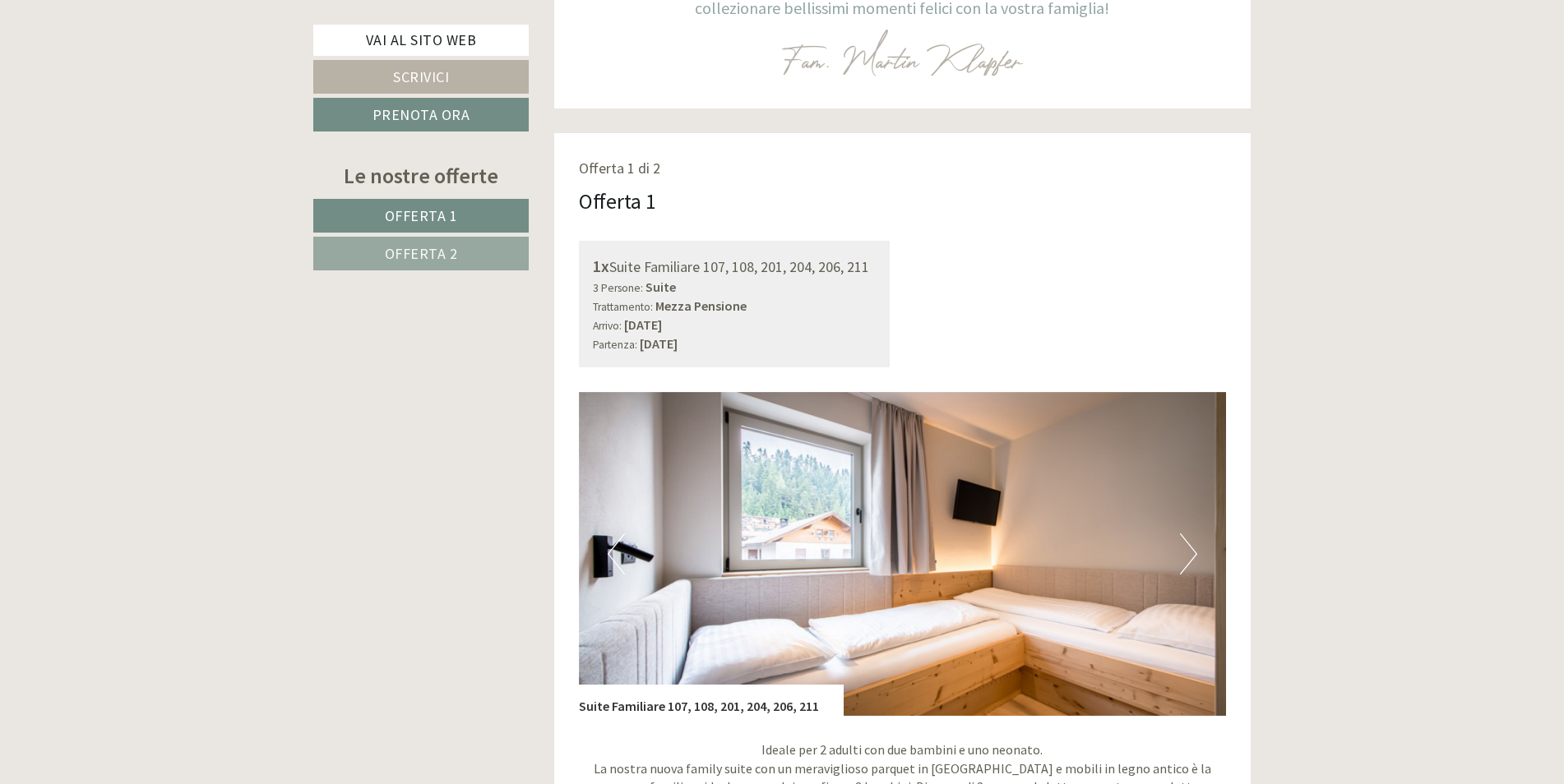
click at [1187, 559] on button "Next" at bounding box center [1189, 554] width 18 height 41
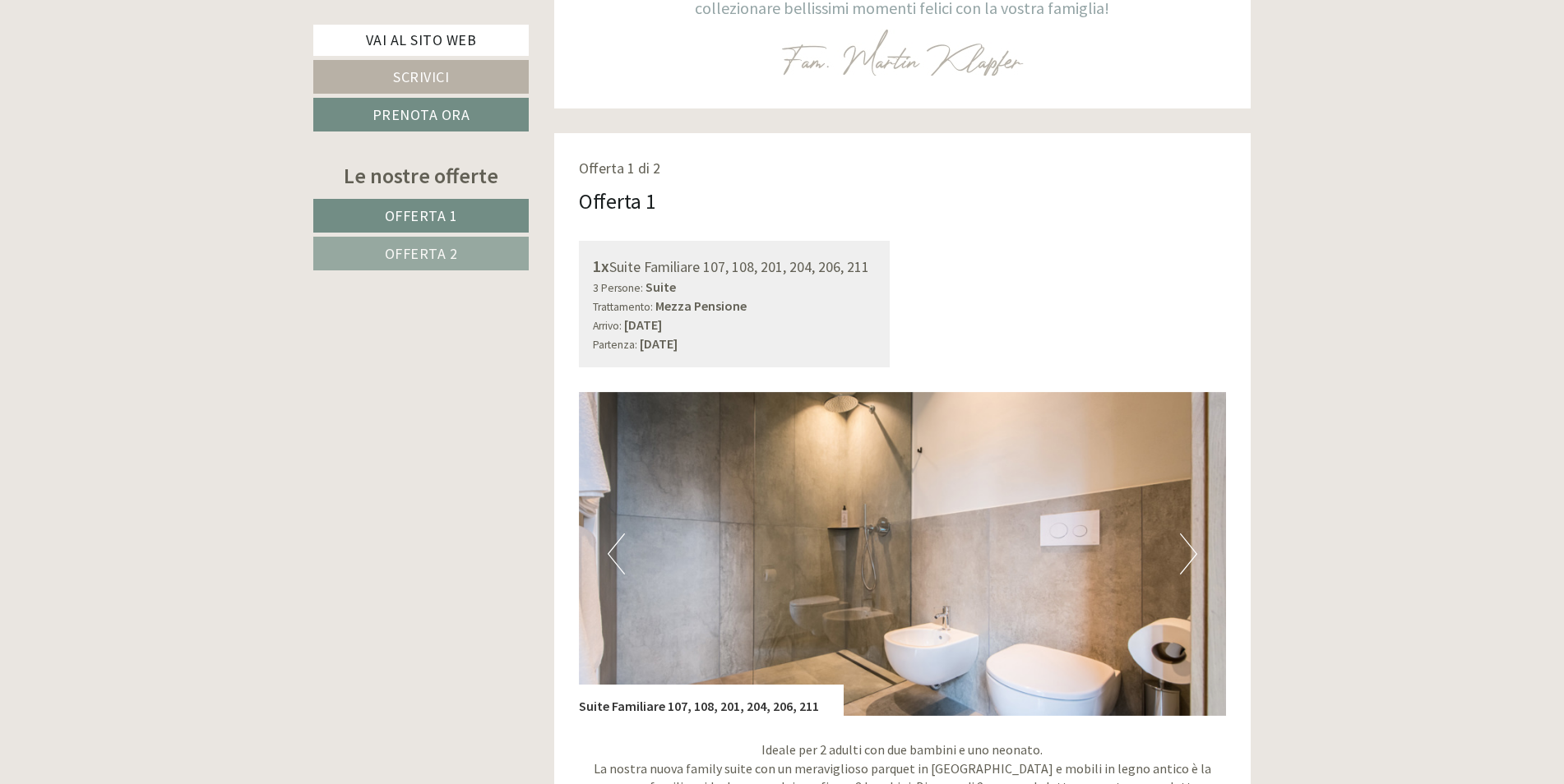
click at [1187, 559] on button "Next" at bounding box center [1189, 554] width 18 height 41
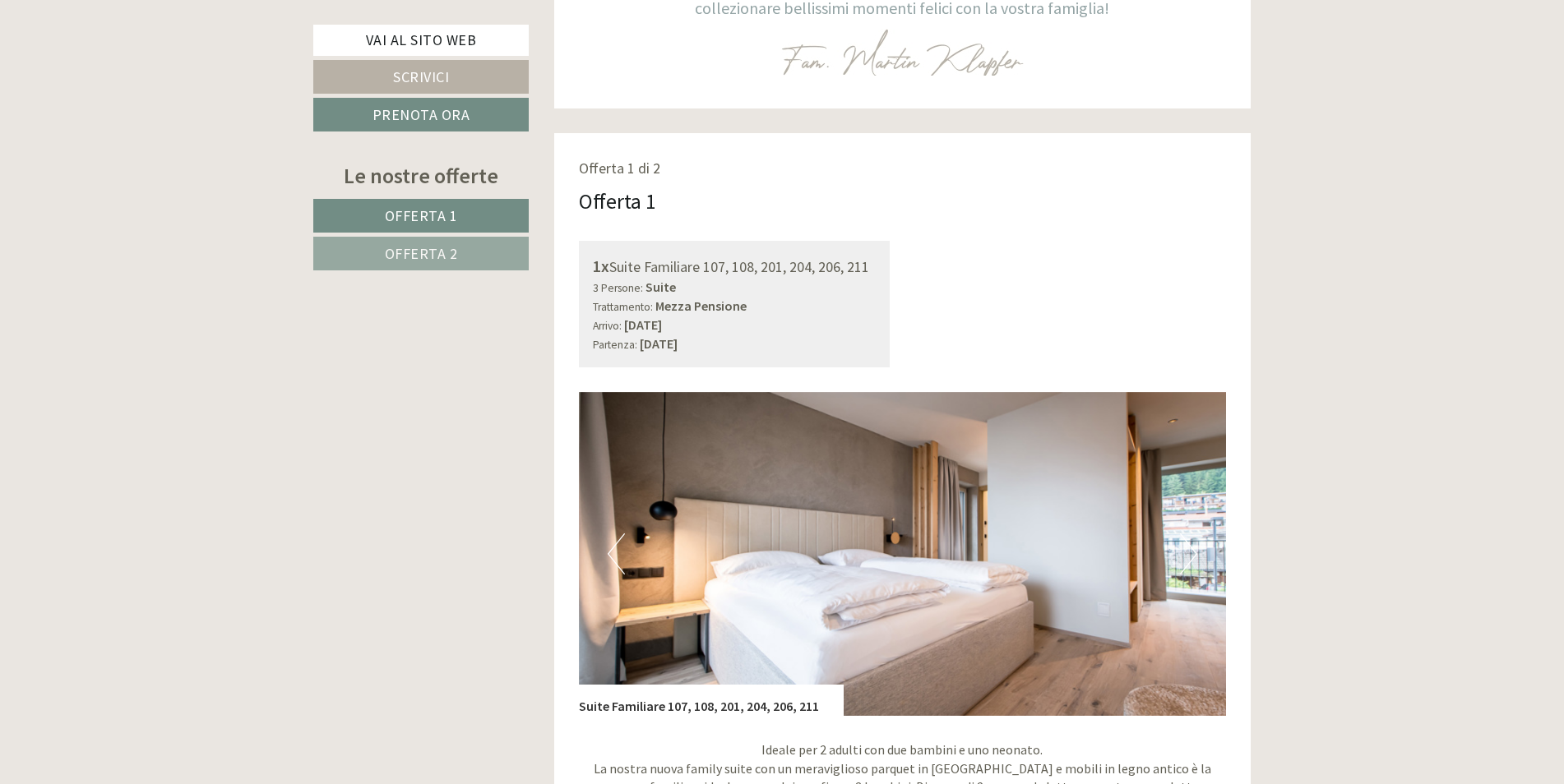
click at [1187, 559] on button "Next" at bounding box center [1189, 554] width 18 height 41
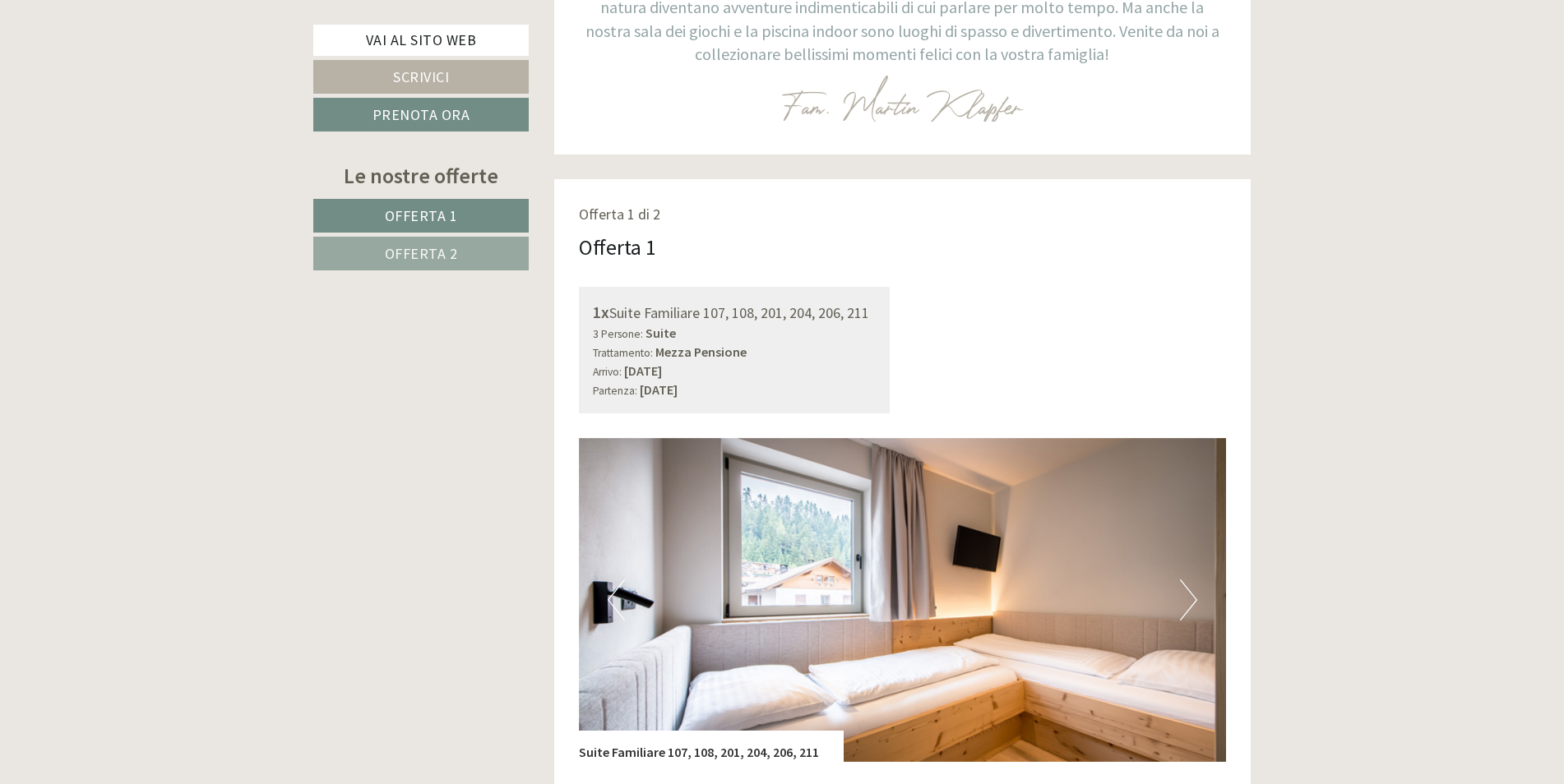
scroll to position [904, 0]
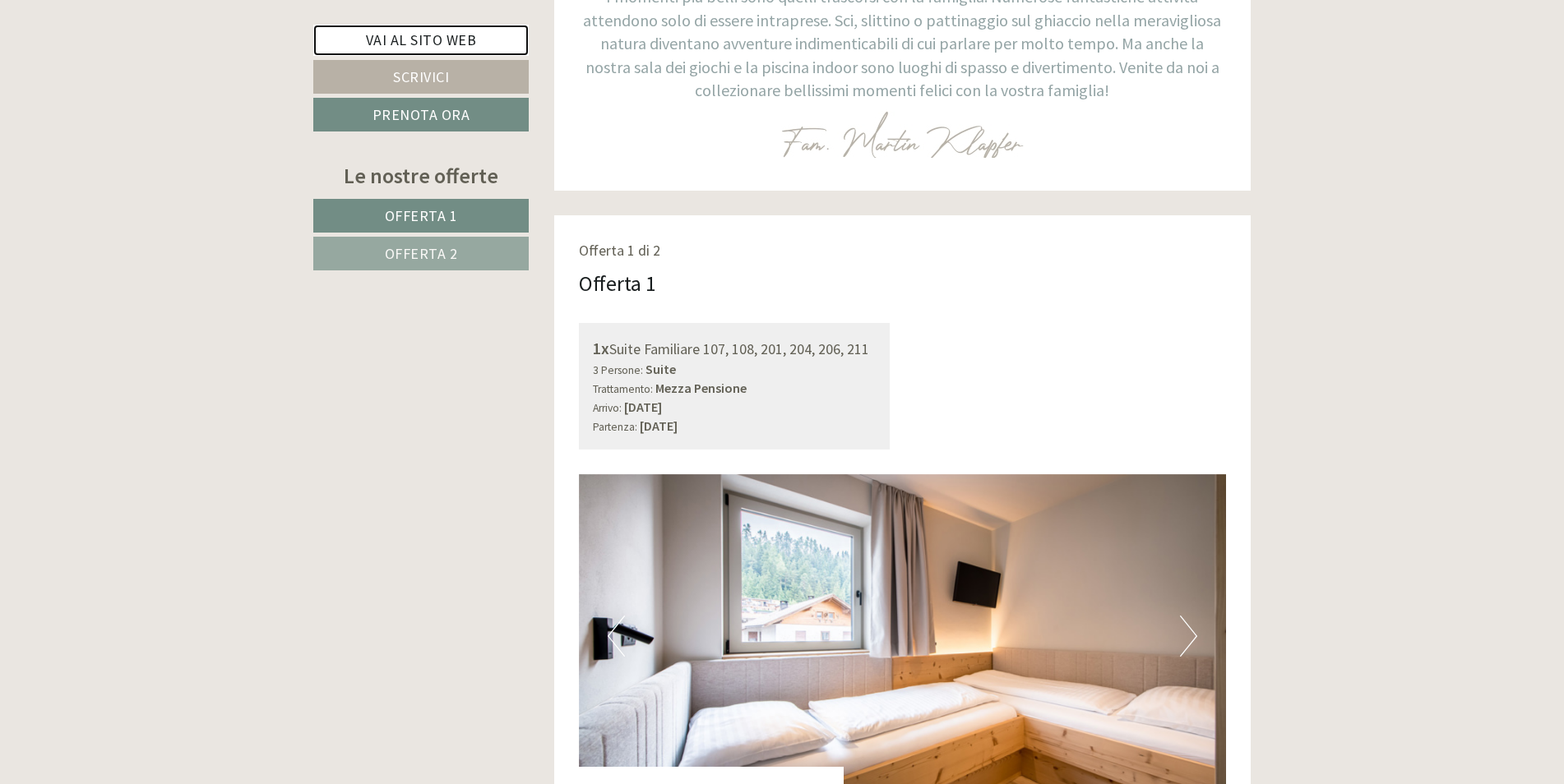
click at [462, 36] on link "Vai al sito web" at bounding box center [420, 40] width 215 height 32
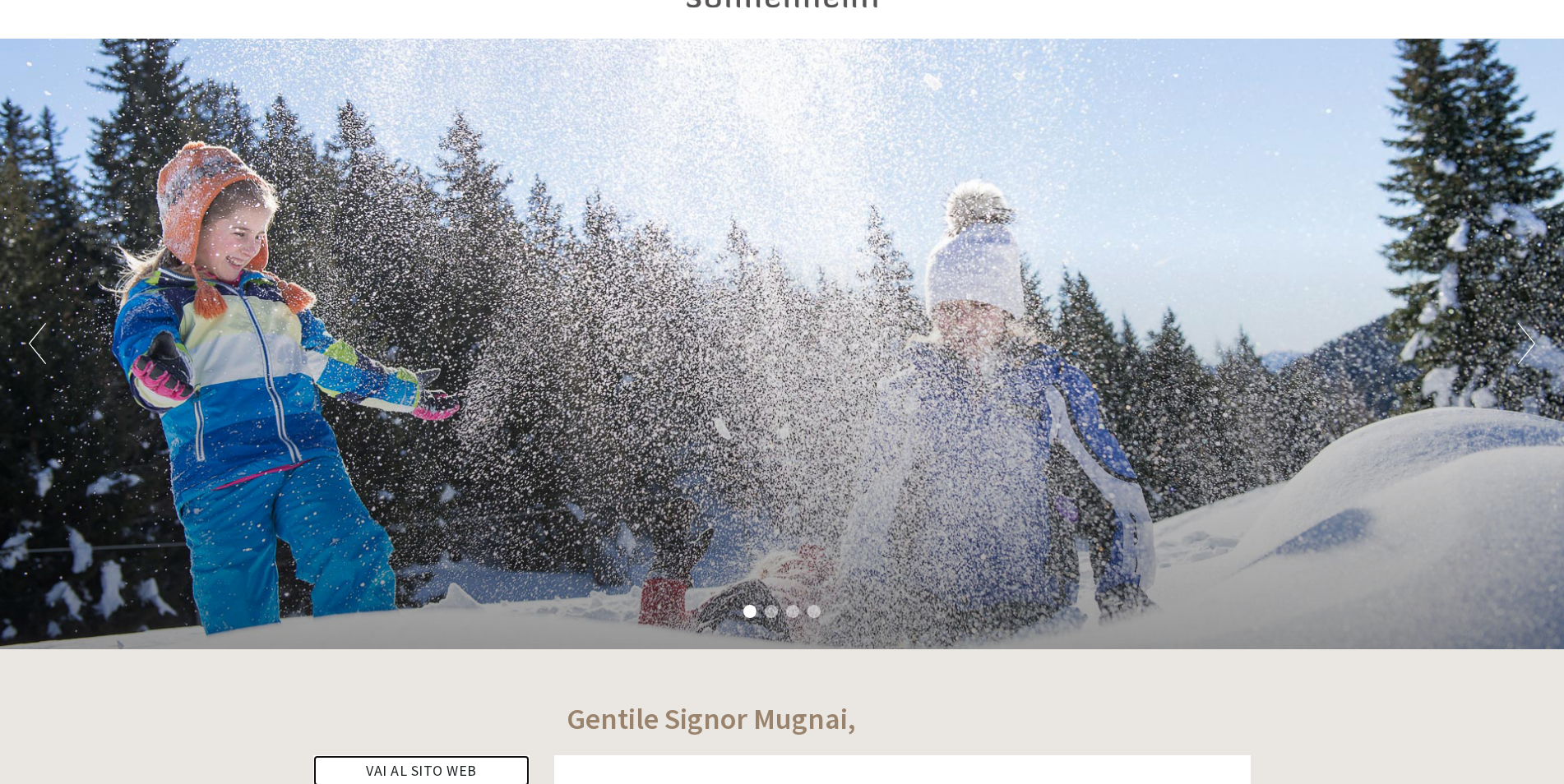
scroll to position [82, 0]
